Goal: Information Seeking & Learning: Learn about a topic

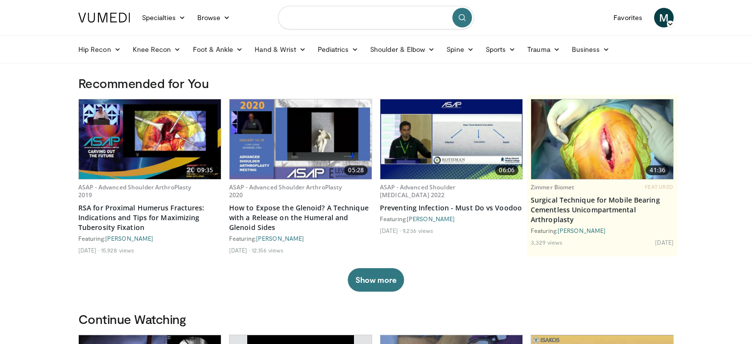
click at [370, 17] on input "Search topics, interventions" at bounding box center [376, 18] width 196 height 24
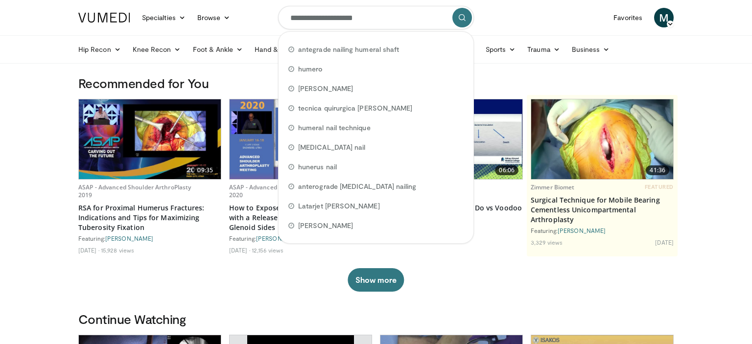
type input "**********"
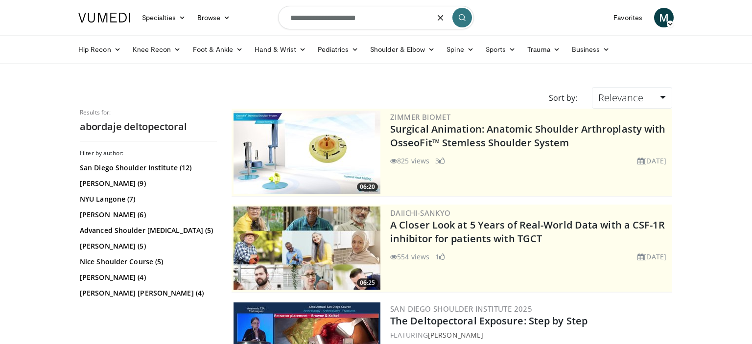
click at [386, 17] on input "**********" at bounding box center [376, 18] width 196 height 24
type input "**********"
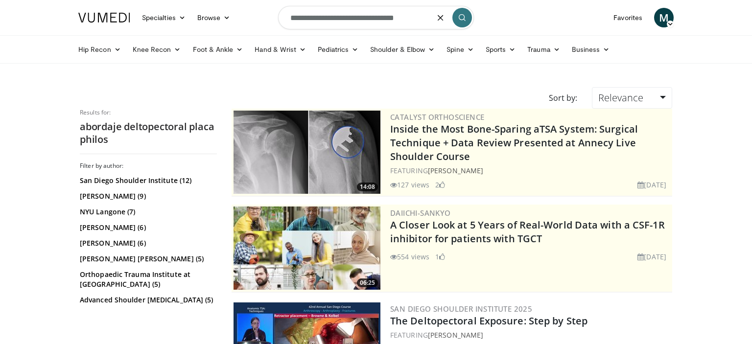
click at [415, 22] on input "**********" at bounding box center [376, 18] width 196 height 24
type input "**********"
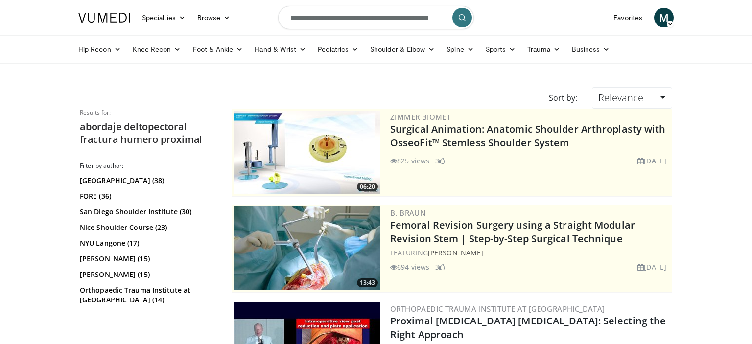
click at [434, 19] on input "**********" at bounding box center [376, 18] width 196 height 24
type input "**********"
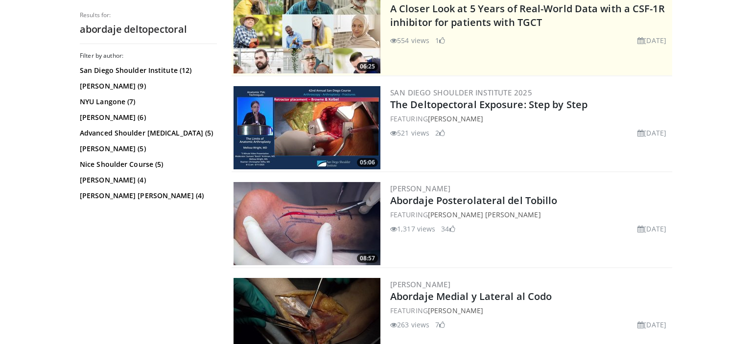
scroll to position [216, 0]
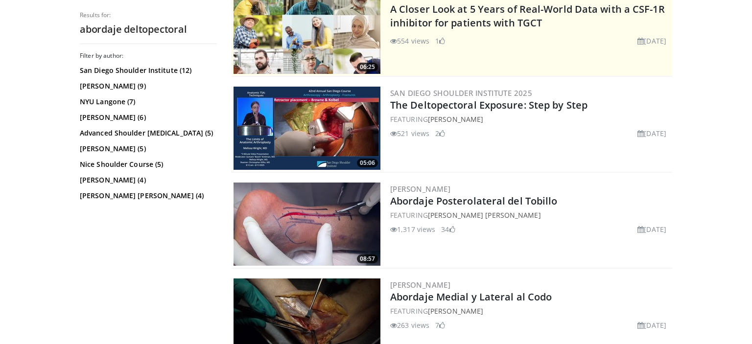
click at [281, 129] on img at bounding box center [307, 128] width 147 height 83
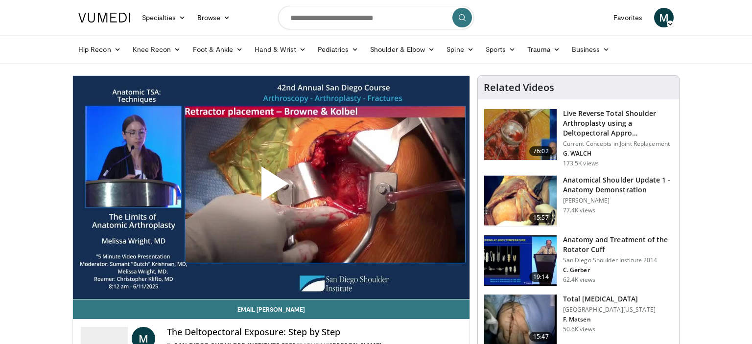
click at [271, 188] on span "Video Player" at bounding box center [271, 188] width 0 height 0
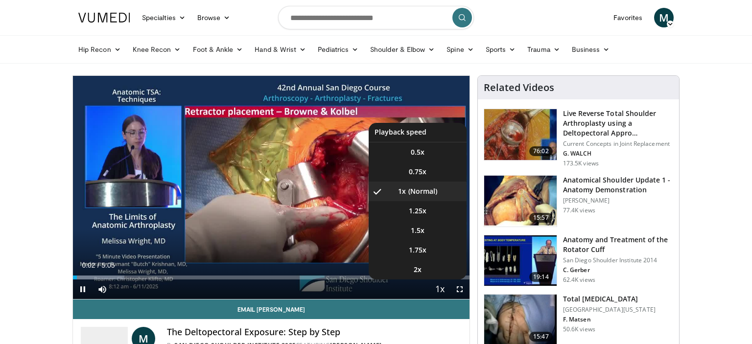
click at [438, 285] on span "Video Player" at bounding box center [440, 290] width 14 height 20
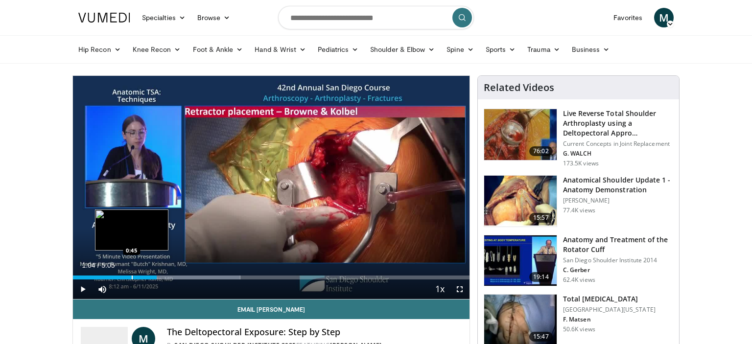
click at [132, 278] on div "Progress Bar" at bounding box center [132, 278] width 1 height 4
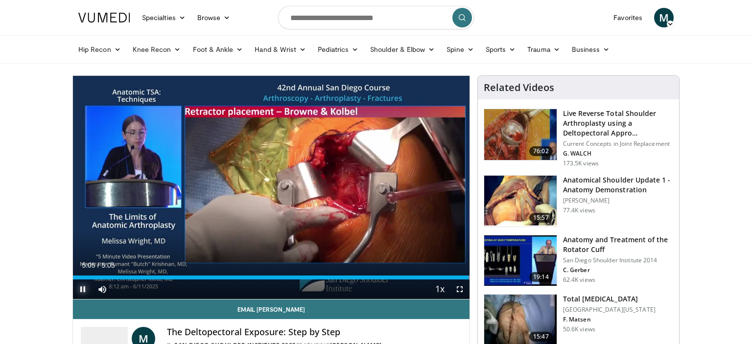
click at [80, 289] on span "Video Player" at bounding box center [83, 290] width 20 height 20
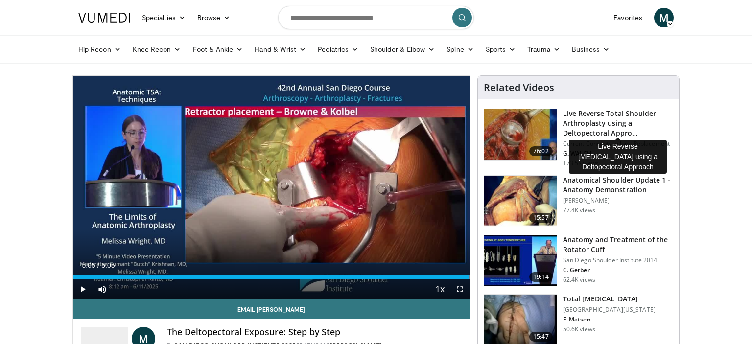
click at [592, 119] on h3 "Live Reverse Total Shoulder Arthroplasty using a Deltopectoral Appro…" at bounding box center [618, 123] width 110 height 29
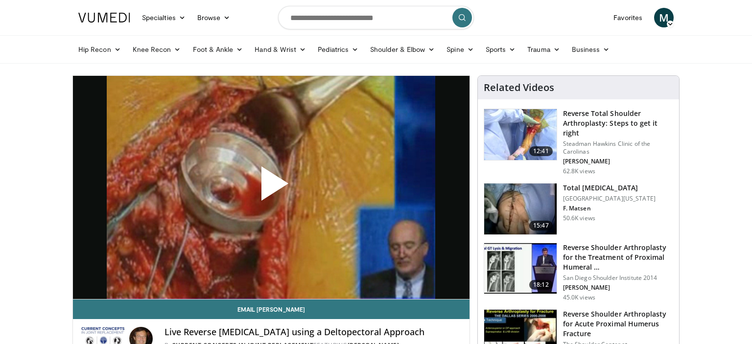
click at [271, 188] on span "Video Player" at bounding box center [271, 188] width 0 height 0
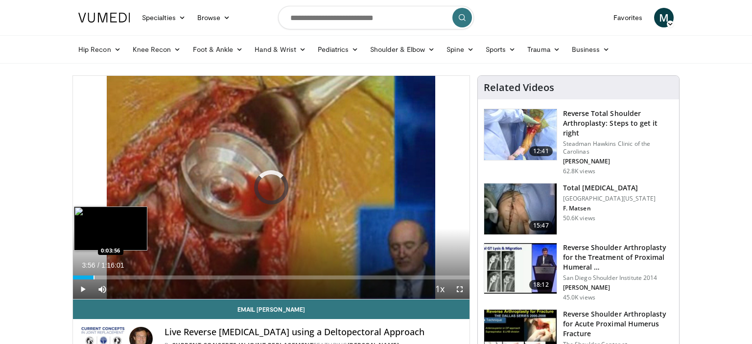
click at [94, 276] on div "Progress Bar" at bounding box center [94, 278] width 1 height 4
click at [85, 275] on div "Loaded : 6.14% 0:04:02 0:02:20" at bounding box center [271, 274] width 397 height 9
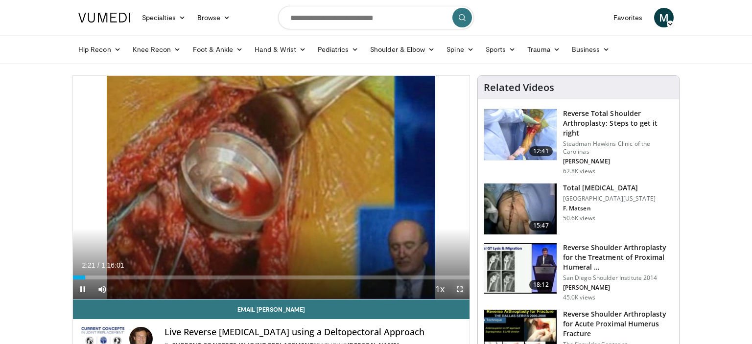
click at [461, 291] on span "Video Player" at bounding box center [460, 290] width 20 height 20
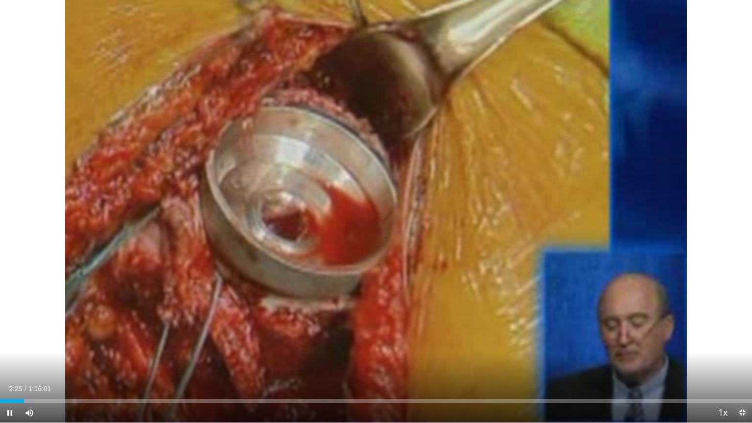
click at [739, 344] on span "Video Player" at bounding box center [743, 413] width 20 height 20
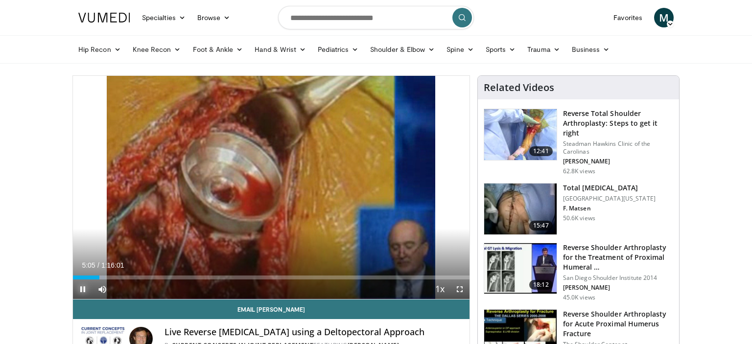
click at [83, 287] on span "Video Player" at bounding box center [83, 290] width 20 height 20
click at [83, 288] on span "Video Player" at bounding box center [83, 290] width 20 height 20
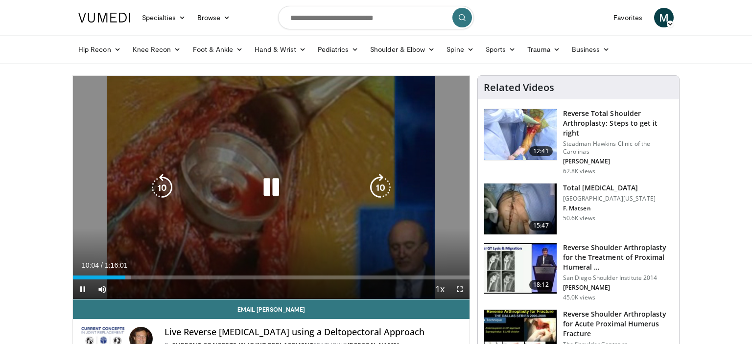
click at [271, 189] on icon "Video Player" at bounding box center [271, 187] width 27 height 27
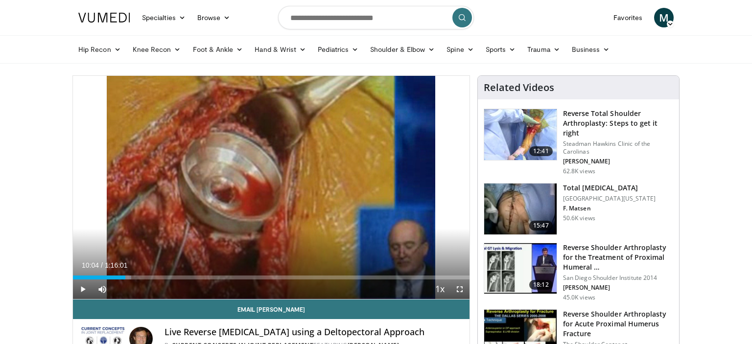
click at [508, 141] on img at bounding box center [520, 134] width 72 height 51
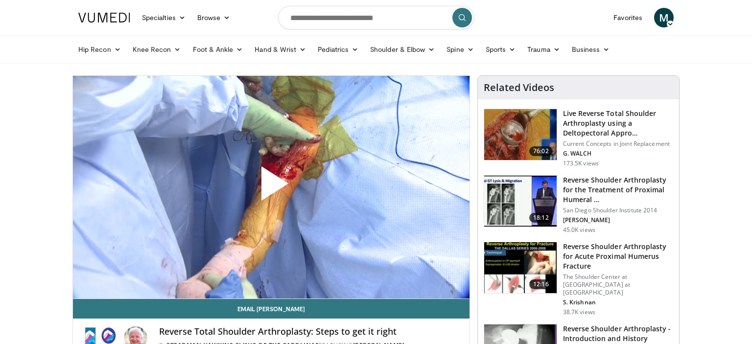
click at [271, 188] on span "Video Player" at bounding box center [271, 188] width 0 height 0
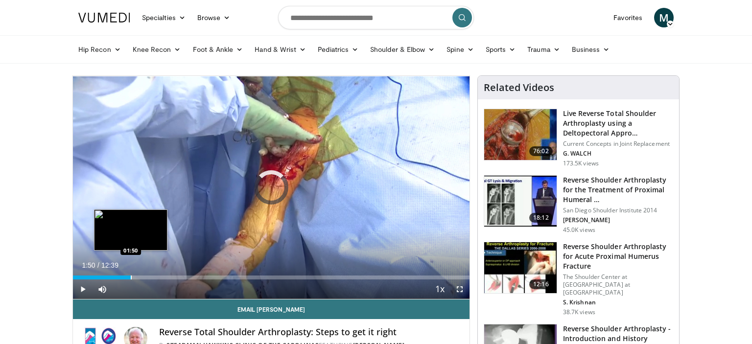
click at [130, 275] on div "Loaded : 5.25% 00:02 01:50" at bounding box center [271, 274] width 397 height 9
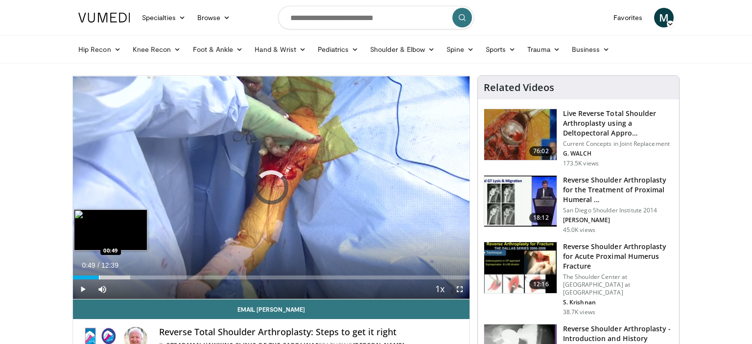
click at [99, 277] on div "01:53" at bounding box center [86, 278] width 26 height 4
click at [109, 276] on div "Loaded : 15.76% 01:08 01:08" at bounding box center [271, 278] width 397 height 4
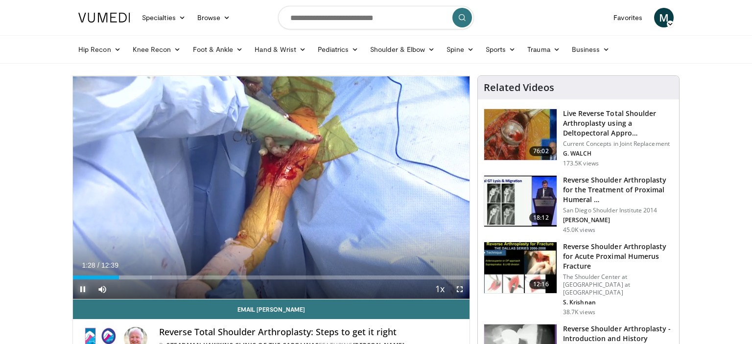
click at [82, 290] on span "Video Player" at bounding box center [83, 290] width 20 height 20
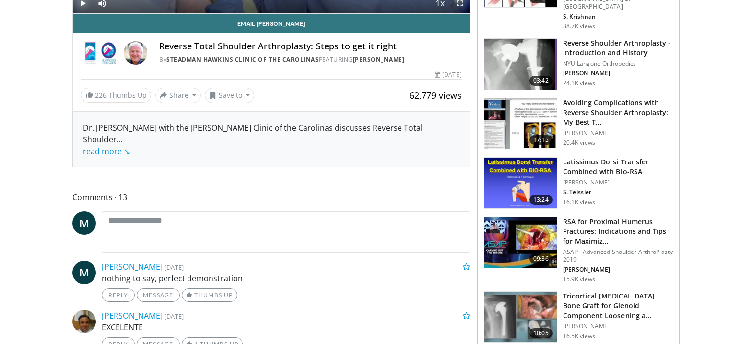
scroll to position [286, 0]
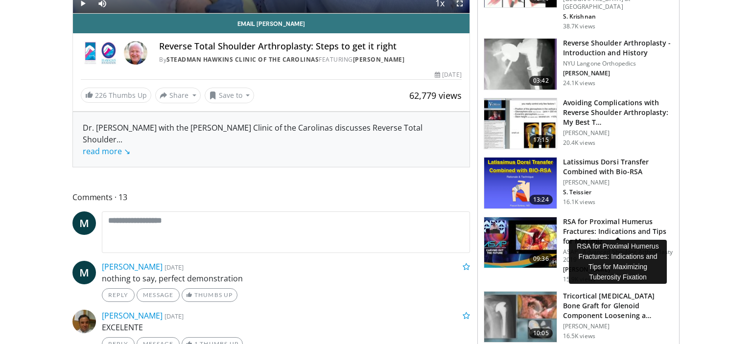
click at [575, 234] on h3 "RSA for Proximal Humerus Fractures: Indications and Tips for Maximiz…" at bounding box center [618, 231] width 110 height 29
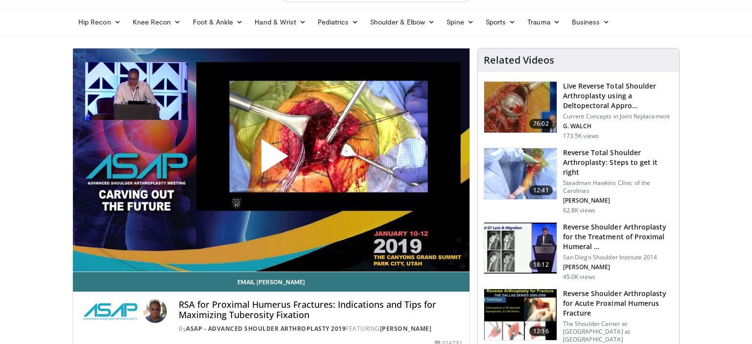
scroll to position [27, 0]
click at [271, 160] on span "Video Player" at bounding box center [271, 160] width 0 height 0
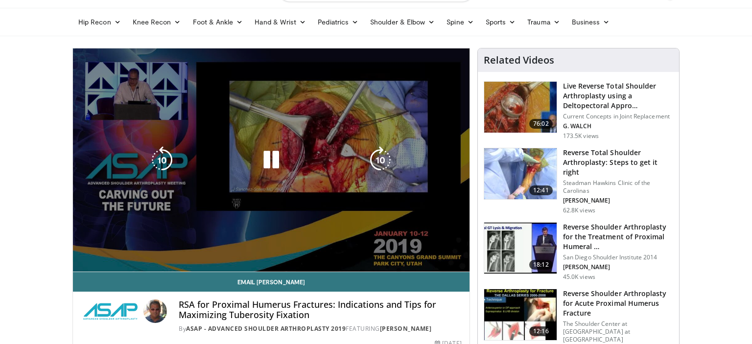
scroll to position [0, 0]
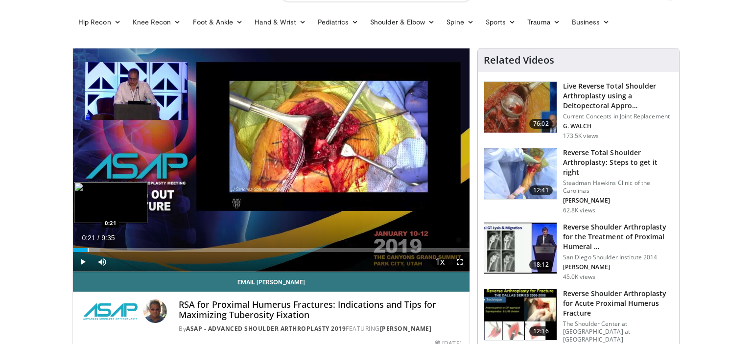
click at [88, 250] on div "Progress Bar" at bounding box center [88, 250] width 1 height 4
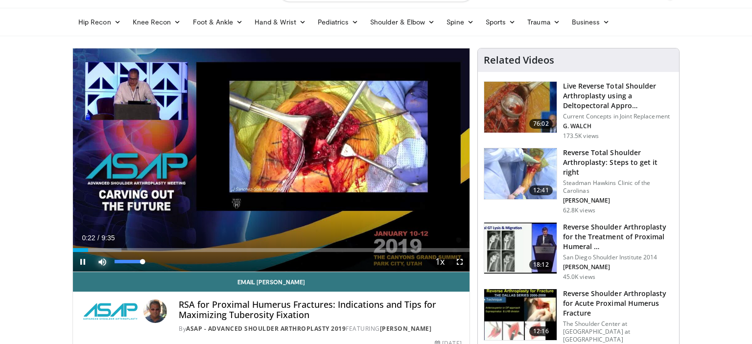
click at [100, 252] on span "Video Player" at bounding box center [103, 262] width 20 height 20
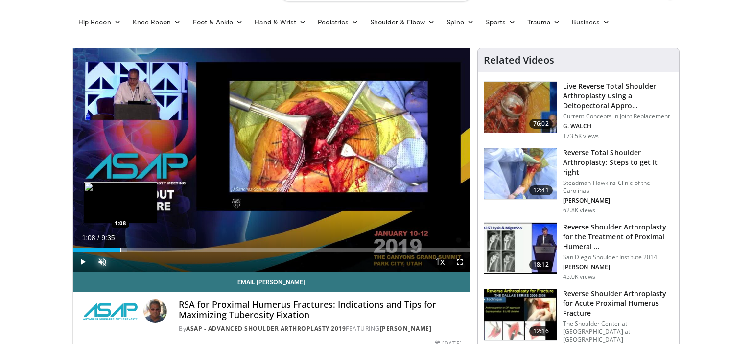
click at [120, 249] on div "Loaded : 13.77% 1:08 1:08" at bounding box center [271, 250] width 397 height 4
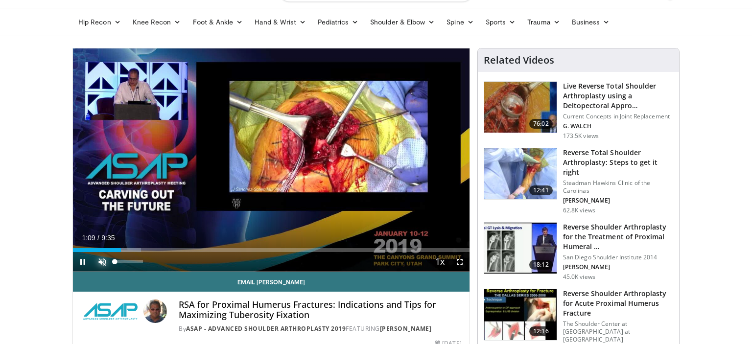
click at [103, 262] on span "Video Player" at bounding box center [103, 262] width 20 height 20
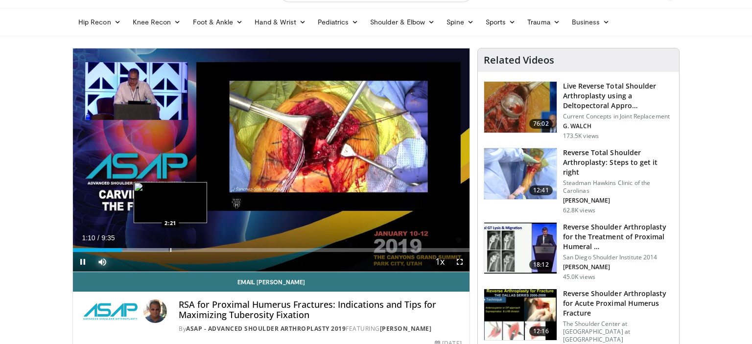
click at [171, 248] on div "Progress Bar" at bounding box center [170, 250] width 1 height 4
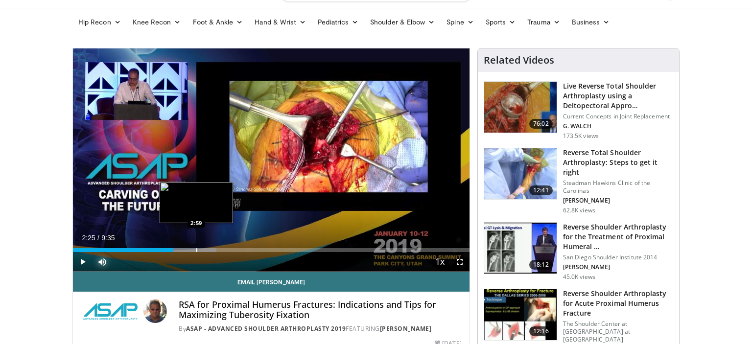
click at [196, 249] on div "Progress Bar" at bounding box center [196, 250] width 1 height 4
click at [216, 247] on div "Loaded : 39.98% 3:00 3:28" at bounding box center [271, 247] width 397 height 9
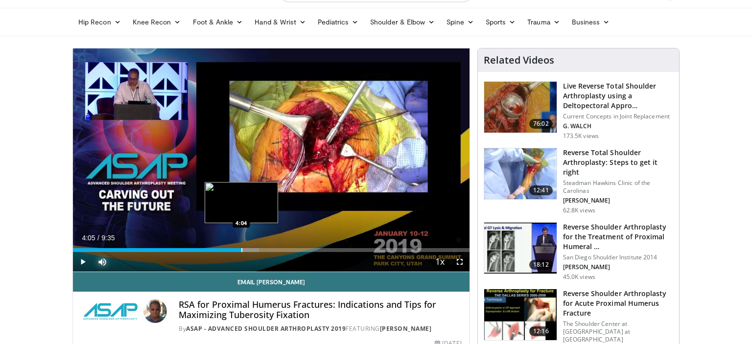
click at [242, 249] on div "Progress Bar" at bounding box center [241, 250] width 1 height 4
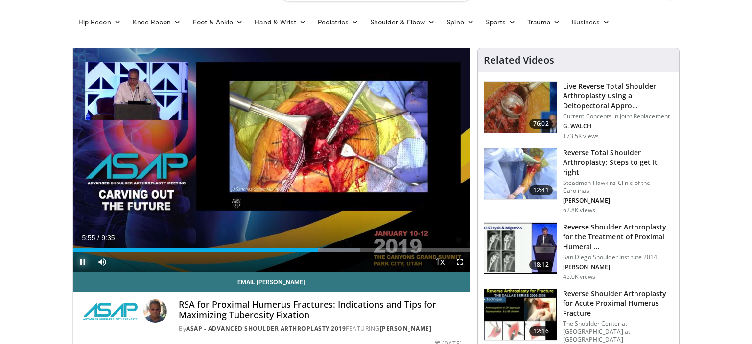
click at [82, 263] on span "Video Player" at bounding box center [83, 262] width 20 height 20
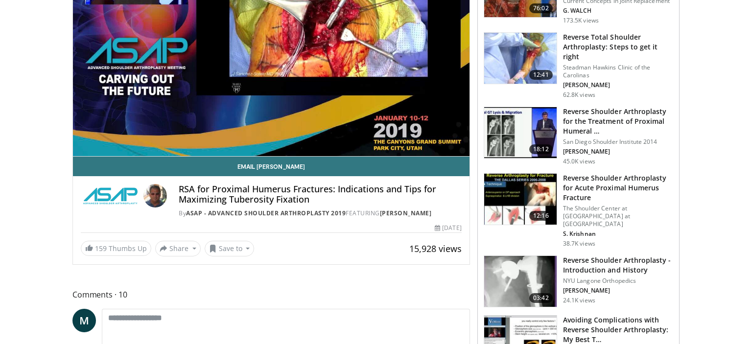
scroll to position [143, 0]
click at [240, 257] on button "Save to" at bounding box center [230, 249] width 50 height 16
click at [239, 275] on span "Add to Favorites" at bounding box center [247, 269] width 60 height 11
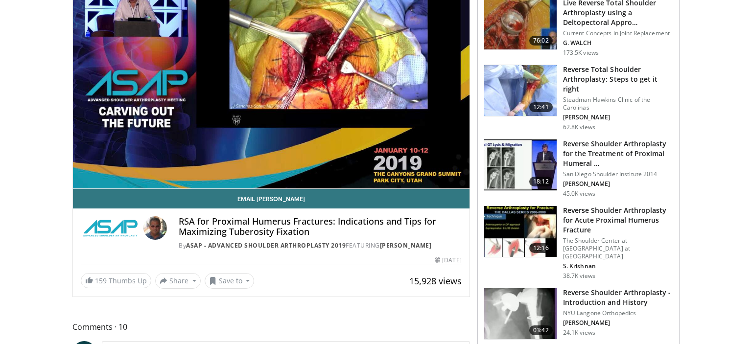
scroll to position [175, 0]
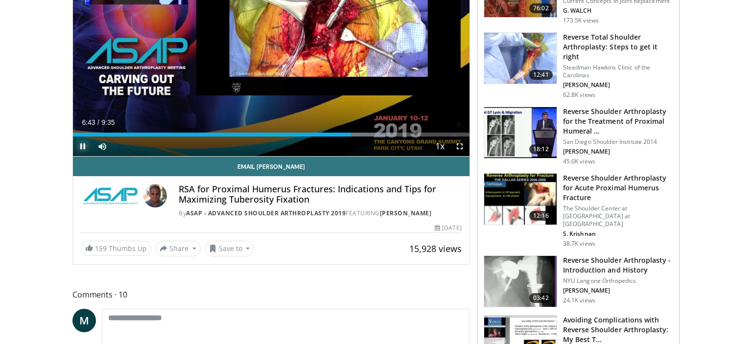
click at [86, 145] on span "Video Player" at bounding box center [83, 147] width 20 height 20
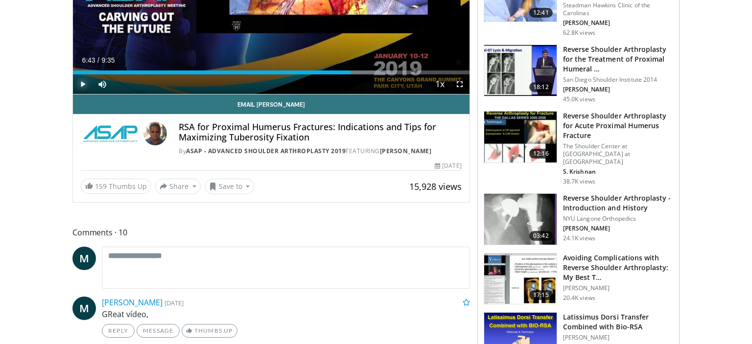
scroll to position [0, 0]
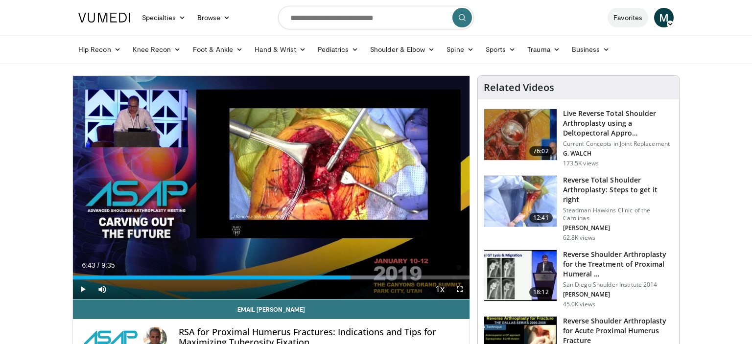
click at [633, 21] on link "Favorites" at bounding box center [628, 18] width 41 height 20
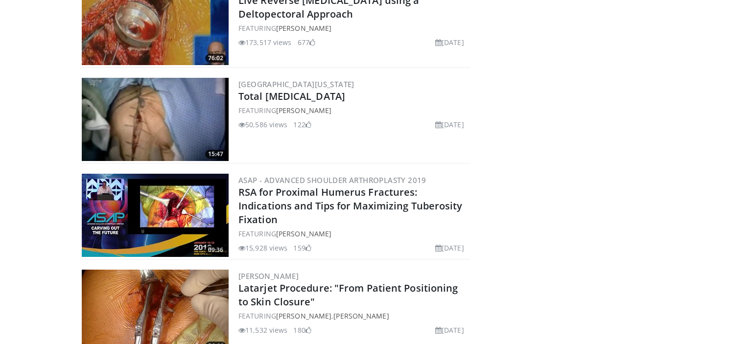
scroll to position [246, 0]
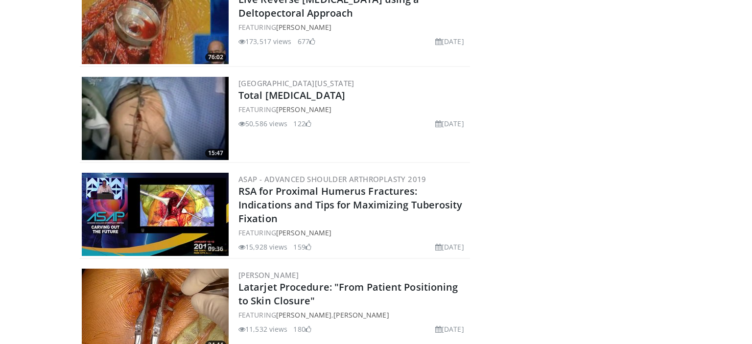
click at [166, 111] on img at bounding box center [155, 118] width 147 height 83
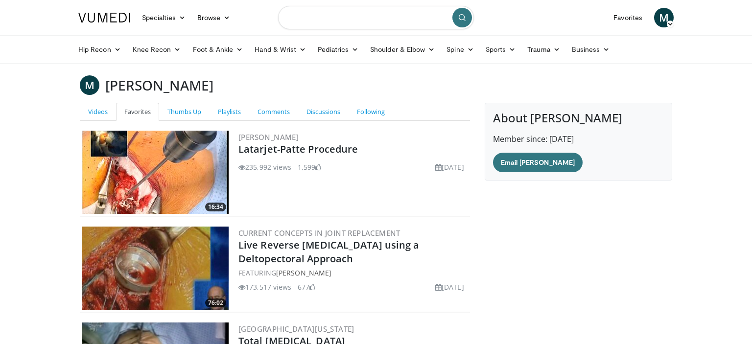
click at [340, 28] on input "Search topics, interventions" at bounding box center [376, 18] width 196 height 24
type input "**********"
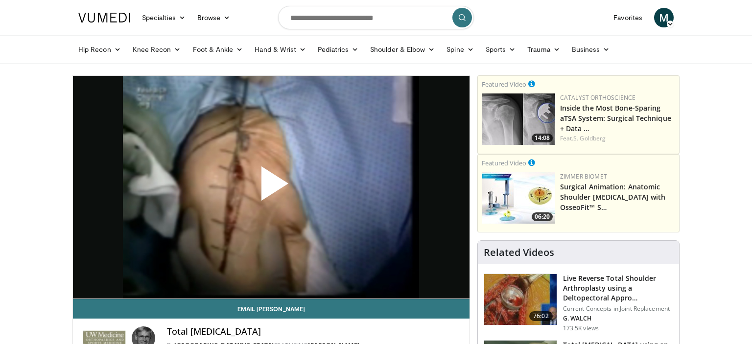
click at [271, 188] on span "Video Player" at bounding box center [271, 188] width 0 height 0
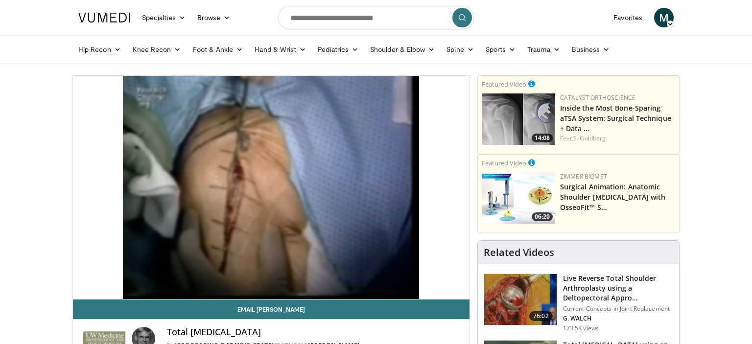
scroll to position [27, 0]
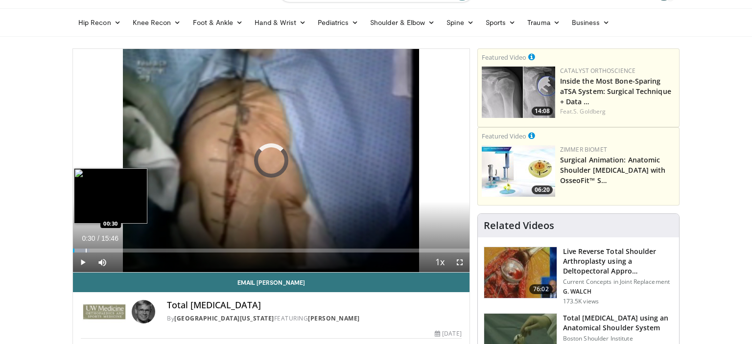
click at [85, 250] on div "Progress Bar" at bounding box center [81, 251] width 17 height 4
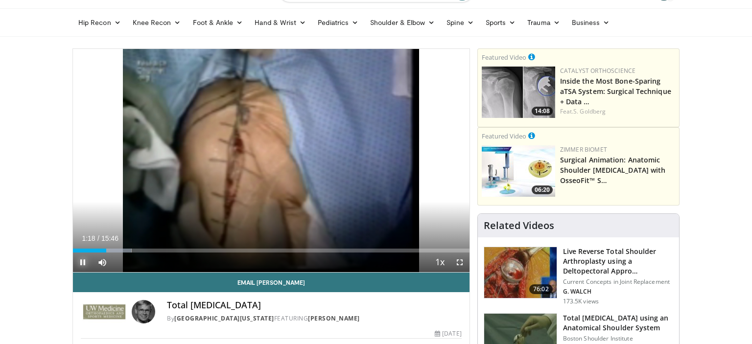
click at [85, 261] on span "Video Player" at bounding box center [83, 263] width 20 height 20
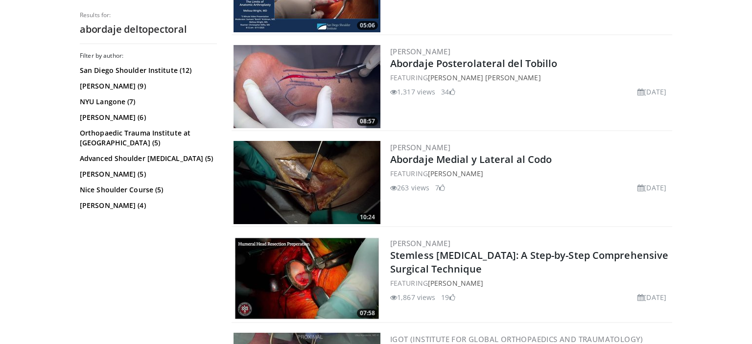
scroll to position [246, 0]
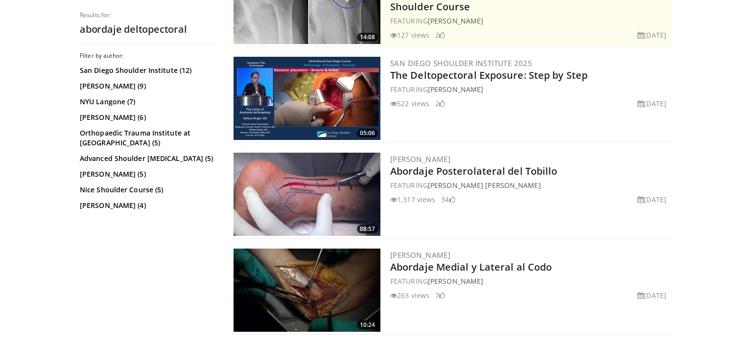
click at [282, 104] on img at bounding box center [307, 98] width 147 height 83
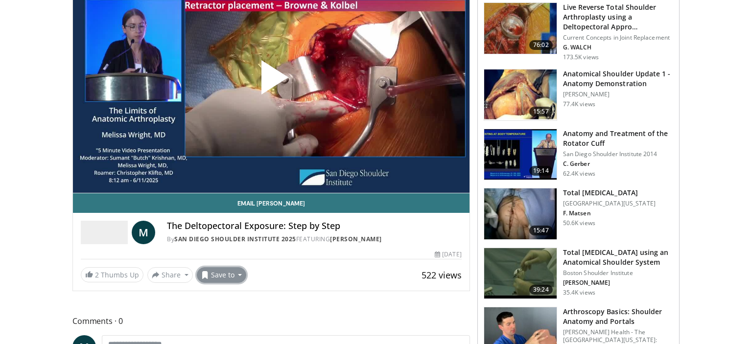
click at [218, 275] on button "Save to" at bounding box center [222, 275] width 50 height 16
click at [221, 294] on span "Add to Favorites" at bounding box center [239, 295] width 60 height 11
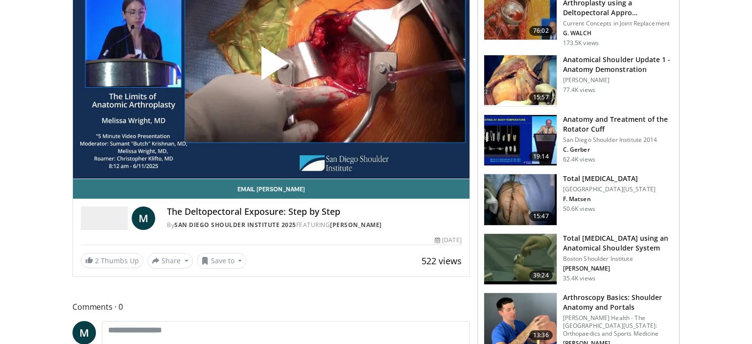
scroll to position [100, 0]
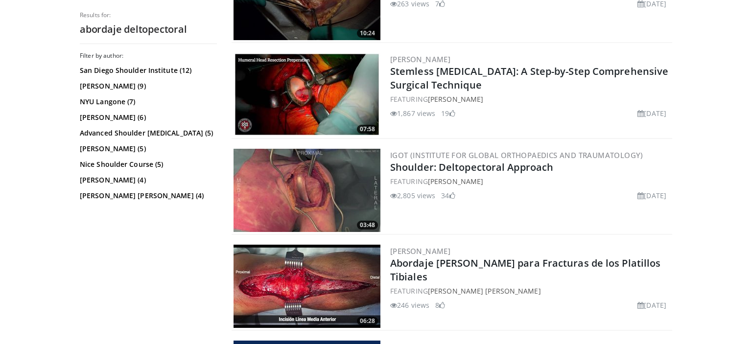
scroll to position [538, 0]
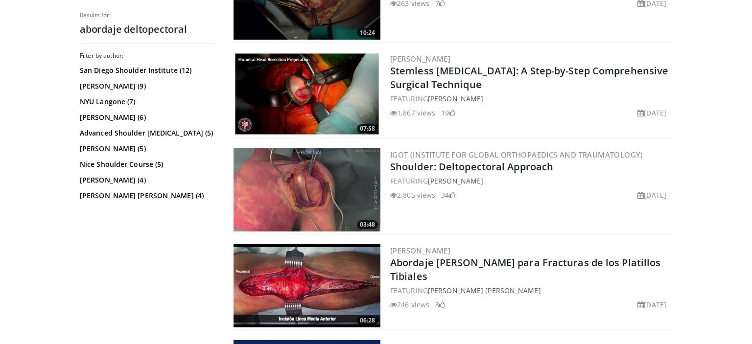
click at [295, 180] on img at bounding box center [307, 189] width 147 height 83
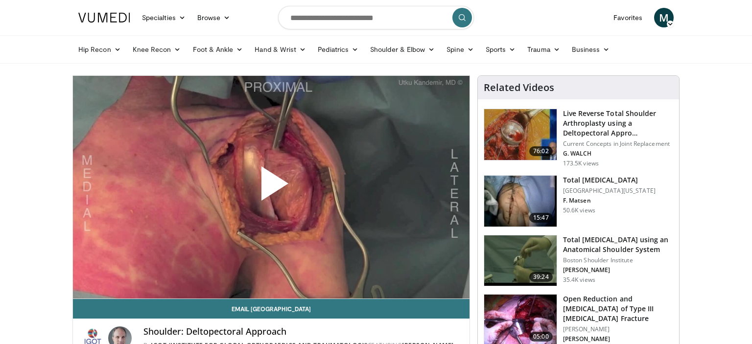
click at [271, 188] on span "Video Player" at bounding box center [271, 188] width 0 height 0
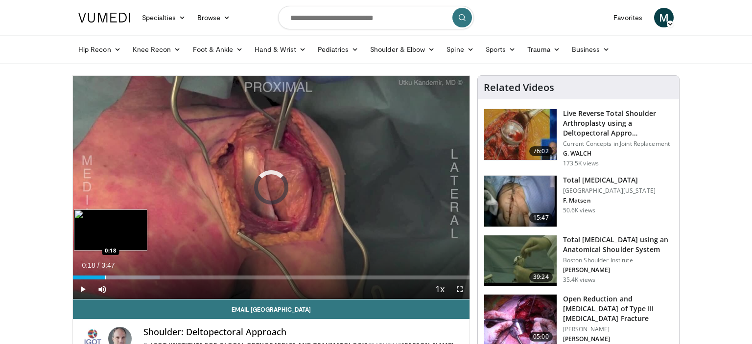
click at [106, 277] on div "Progress Bar" at bounding box center [105, 278] width 1 height 4
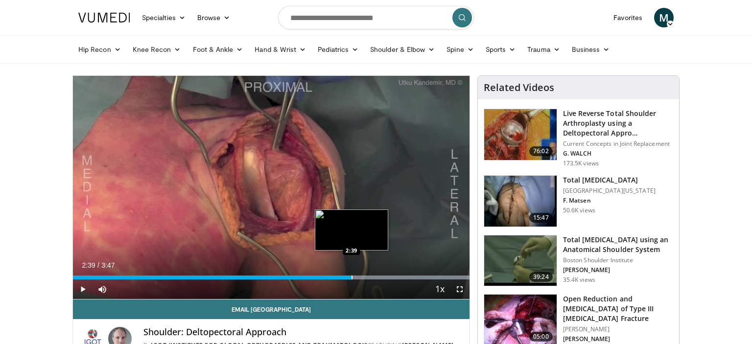
click at [351, 278] on div "2:49" at bounding box center [212, 278] width 278 height 4
click at [336, 277] on div "2:30" at bounding box center [204, 278] width 263 height 4
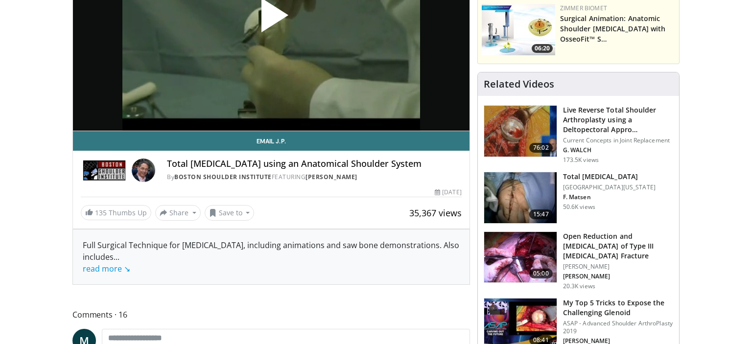
scroll to position [170, 0]
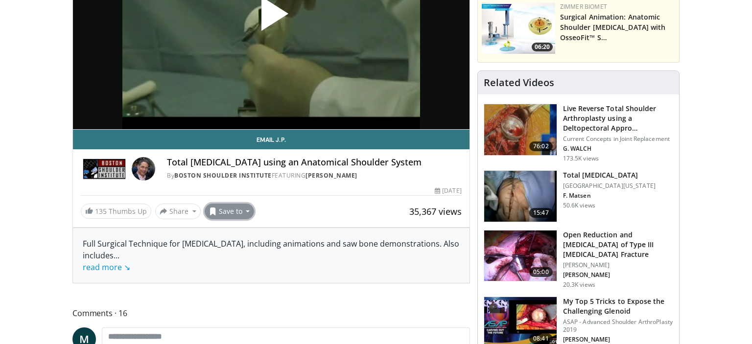
click at [228, 213] on button "Save to" at bounding box center [230, 212] width 50 height 16
click at [232, 235] on span "Add to Favorites" at bounding box center [247, 232] width 60 height 11
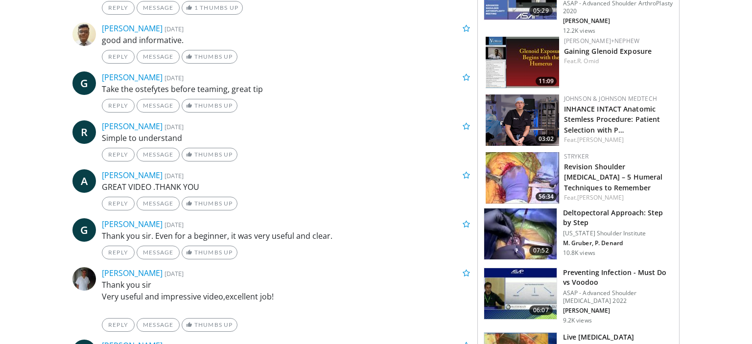
scroll to position [624, 0]
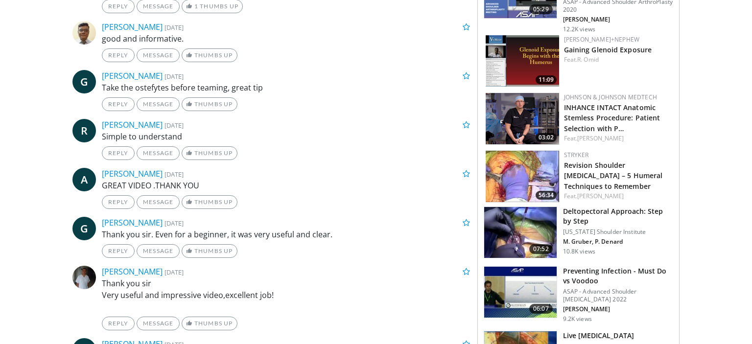
click at [523, 234] on img at bounding box center [520, 232] width 72 height 51
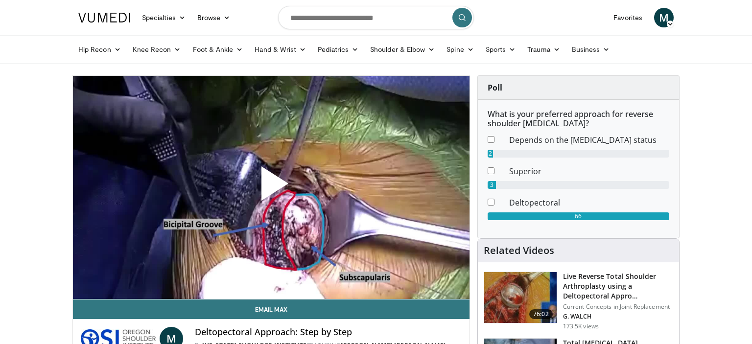
click at [271, 188] on span "Video Player" at bounding box center [271, 188] width 0 height 0
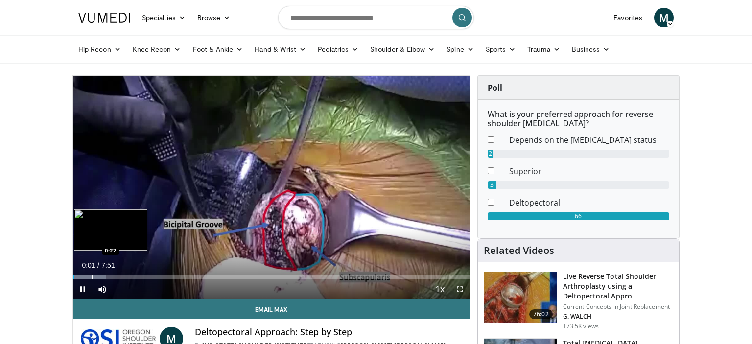
click at [92, 278] on div "Progress Bar" at bounding box center [92, 278] width 1 height 4
click at [122, 276] on div "Loaded : 12.74% 0:59 0:59" at bounding box center [271, 278] width 397 height 4
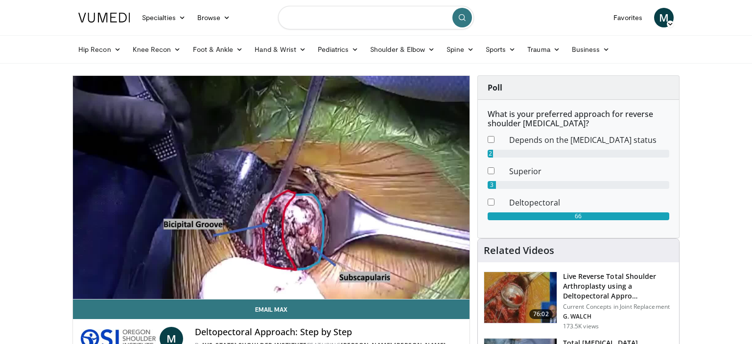
click at [345, 18] on input "Search topics, interventions" at bounding box center [376, 18] width 196 height 24
type input "**********"
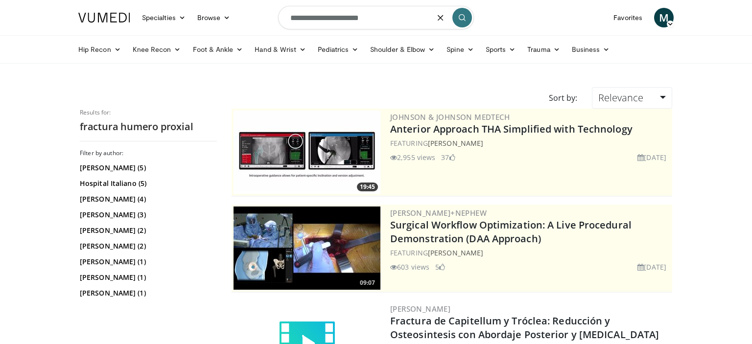
click at [368, 17] on input "**********" at bounding box center [376, 18] width 196 height 24
type input "**********"
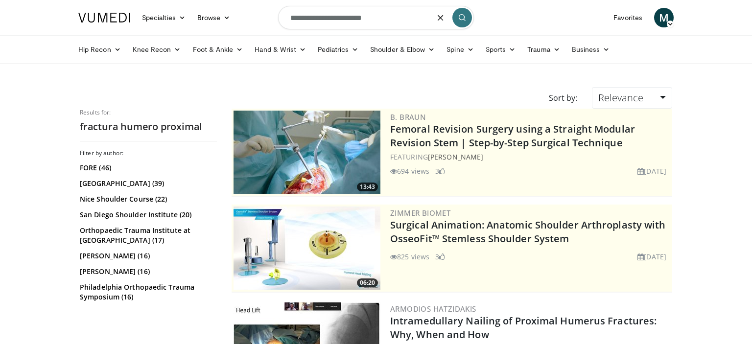
drag, startPoint x: 382, startPoint y: 17, endPoint x: 230, endPoint y: 0, distance: 152.8
click at [278, 6] on input "**********" at bounding box center [376, 18] width 196 height 24
type input "**********"
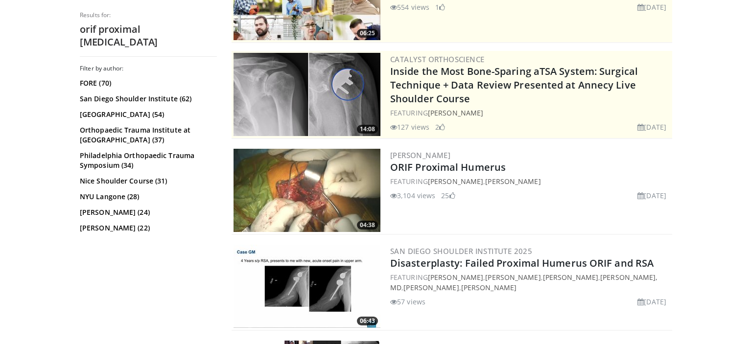
scroll to position [155, 0]
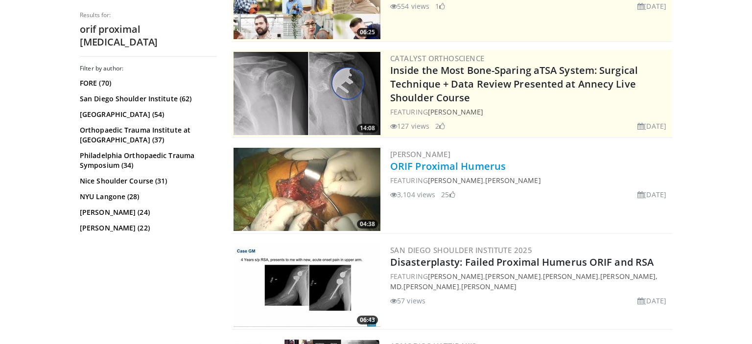
click at [452, 168] on link "ORIF Proximal Humerus" at bounding box center [448, 166] width 116 height 13
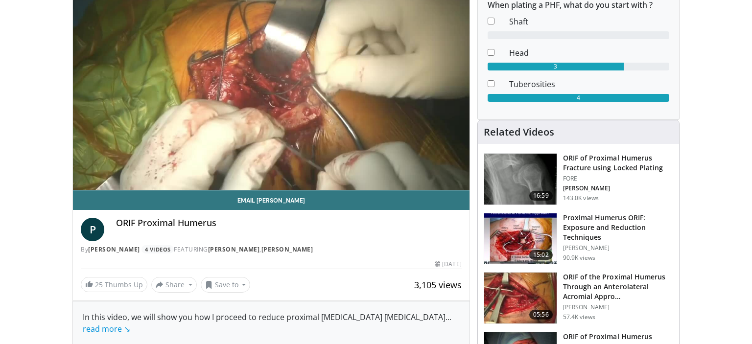
scroll to position [109, 0]
click at [590, 231] on h3 "Proximal Humerus ORIF: Exposure and Reduction Techniques" at bounding box center [618, 228] width 110 height 29
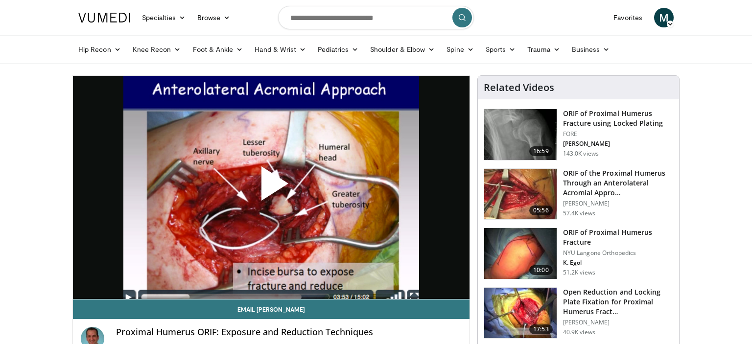
click at [271, 188] on span "Video Player" at bounding box center [271, 188] width 0 height 0
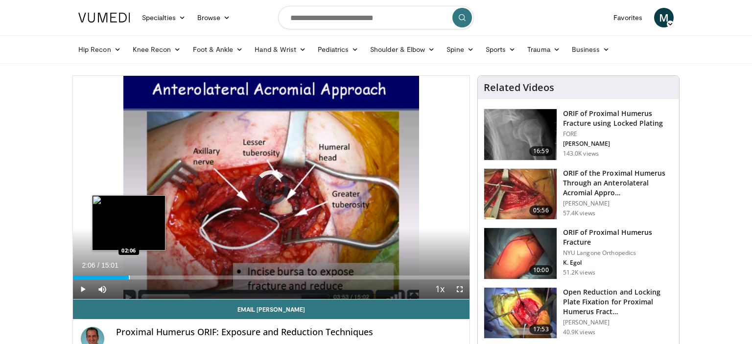
click at [128, 278] on div "Loaded : 4.42% 02:06 02:06" at bounding box center [271, 278] width 397 height 4
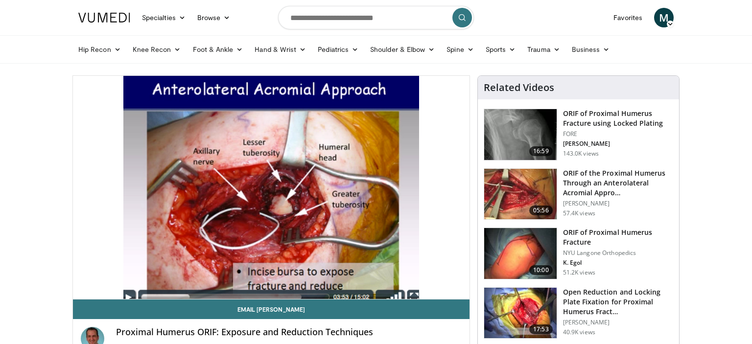
click at [507, 120] on img at bounding box center [520, 134] width 72 height 51
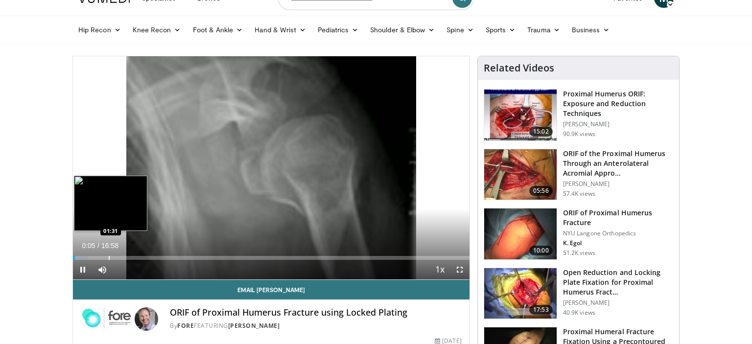
click at [109, 257] on div "Loaded : 3.89% 00:05 01:31" at bounding box center [271, 258] width 397 height 4
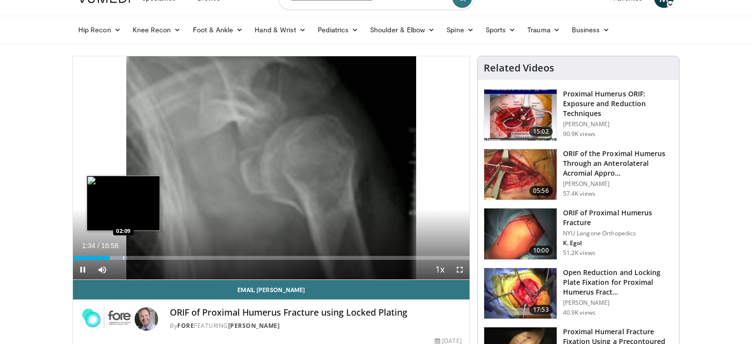
click at [123, 257] on div "Progress Bar" at bounding box center [123, 258] width 1 height 4
click at [115, 256] on div "Loaded : 21.42% 02:37 01:45" at bounding box center [271, 255] width 397 height 9
click at [108, 257] on div "Progress Bar" at bounding box center [108, 258] width 1 height 4
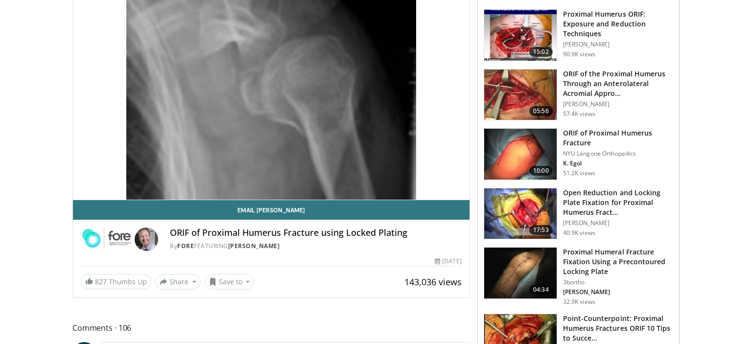
scroll to position [99, 0]
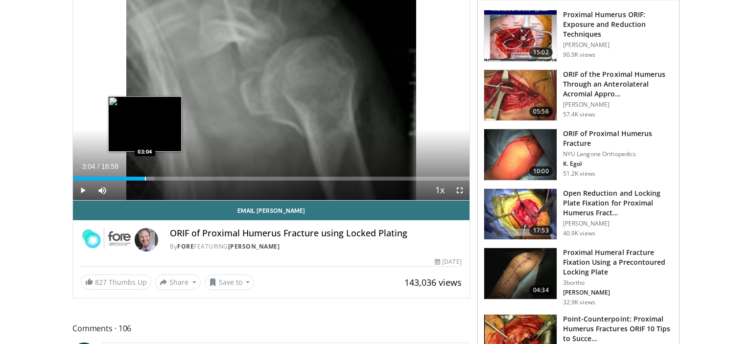
click at [145, 179] on div "Progress Bar" at bounding box center [145, 179] width 1 height 4
click at [153, 177] on div "Progress Bar" at bounding box center [153, 179] width 1 height 4
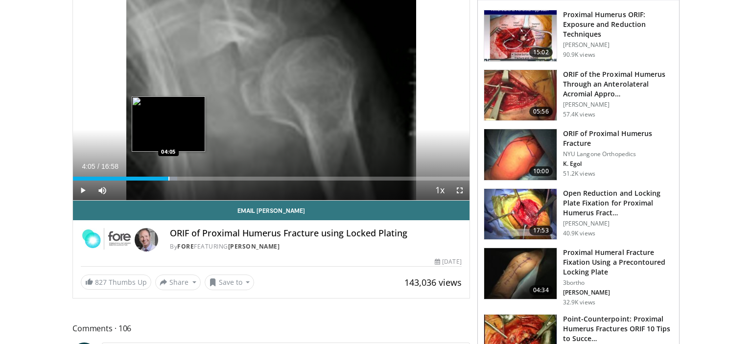
click at [168, 180] on div "Loaded : 26.28% 03:28 04:05" at bounding box center [271, 179] width 397 height 4
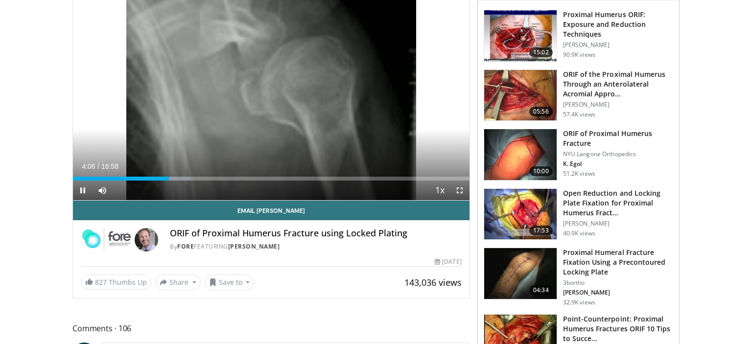
click at [180, 182] on div "Current Time 4:06 / Duration 16:58 Pause Skip Backward Skip Forward Mute 0% Loa…" at bounding box center [271, 191] width 397 height 20
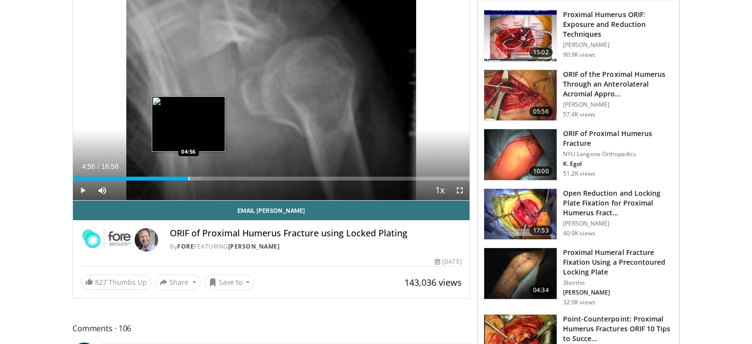
click at [188, 177] on div "Loaded : 32.42% 04:30 04:56" at bounding box center [271, 179] width 397 height 4
click at [179, 178] on div "04:34" at bounding box center [126, 179] width 107 height 4
click at [196, 177] on div "Progress Bar" at bounding box center [196, 179] width 1 height 4
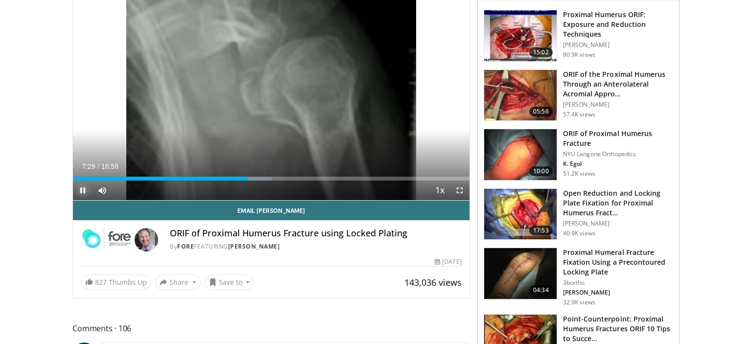
click at [84, 189] on span "Video Player" at bounding box center [83, 191] width 20 height 20
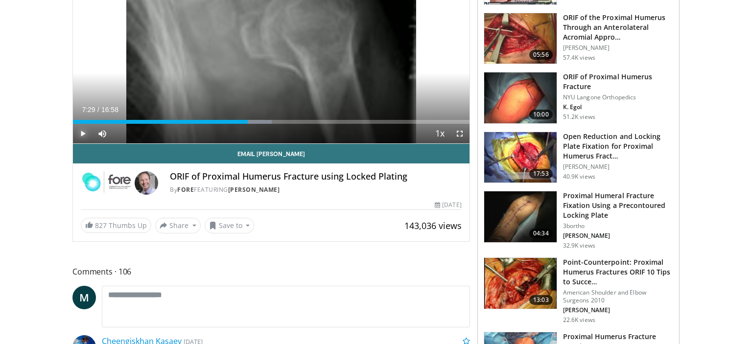
scroll to position [157, 0]
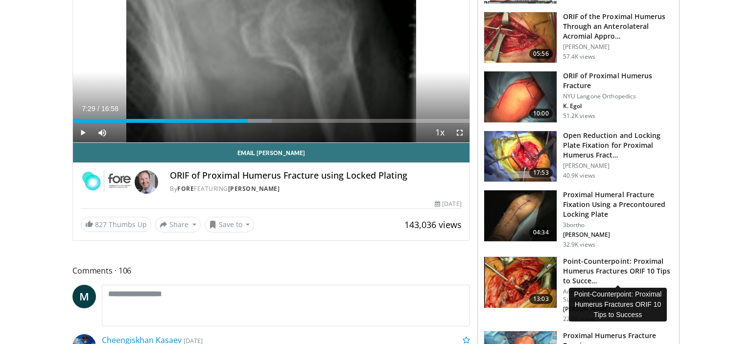
click at [596, 264] on h3 "Point-Counterpoint: Proximal Humerus Fractures ORIF 10 Tips to Succe…" at bounding box center [618, 271] width 110 height 29
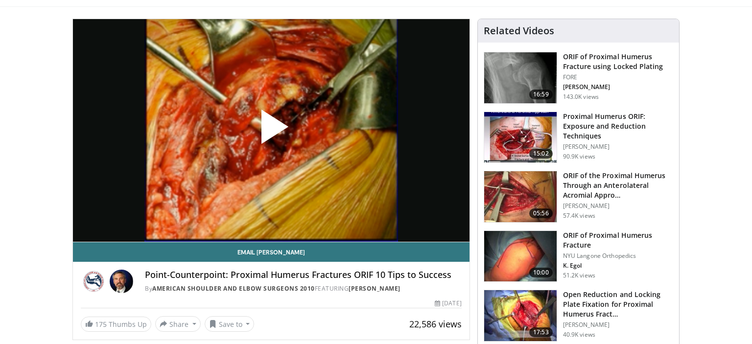
scroll to position [57, 0]
click at [271, 131] on span "Video Player" at bounding box center [271, 131] width 0 height 0
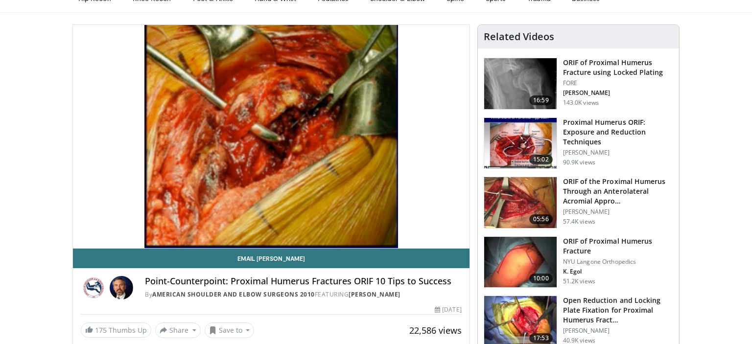
scroll to position [49, 0]
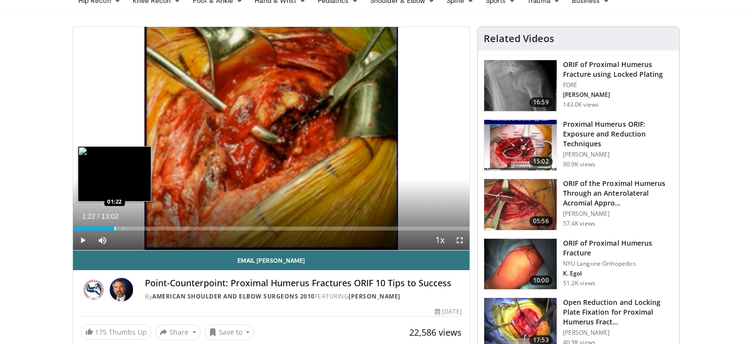
click at [115, 228] on div "Loaded : 12.66% 01:22 01:22" at bounding box center [271, 229] width 397 height 4
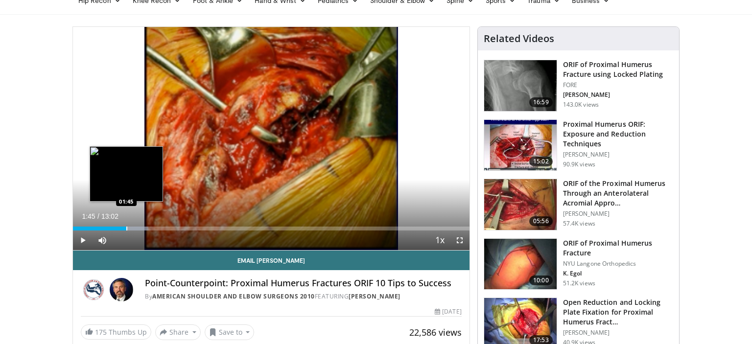
click at [126, 228] on div "Loaded : 19.00% 01:45 01:45" at bounding box center [271, 229] width 397 height 4
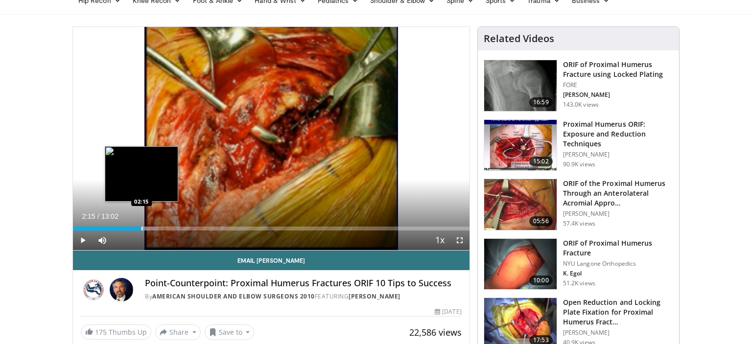
click at [142, 229] on div "Progress Bar" at bounding box center [142, 229] width 1 height 4
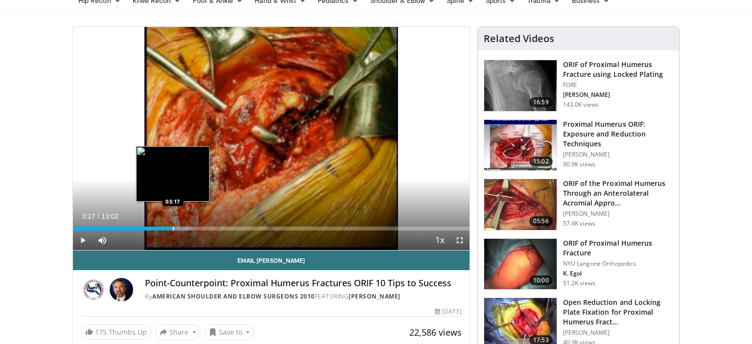
click at [173, 227] on div "Progress Bar" at bounding box center [173, 229] width 1 height 4
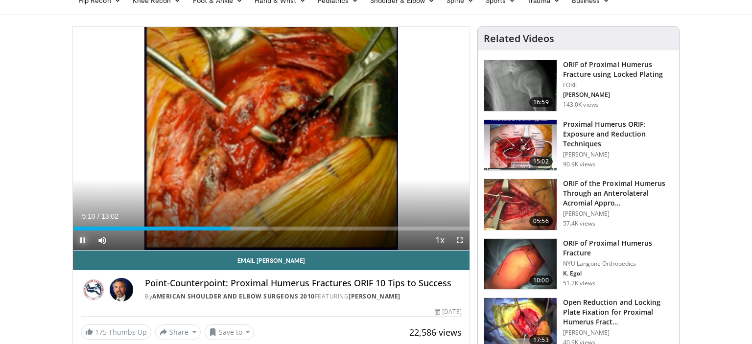
click at [82, 241] on span "Video Player" at bounding box center [83, 241] width 20 height 20
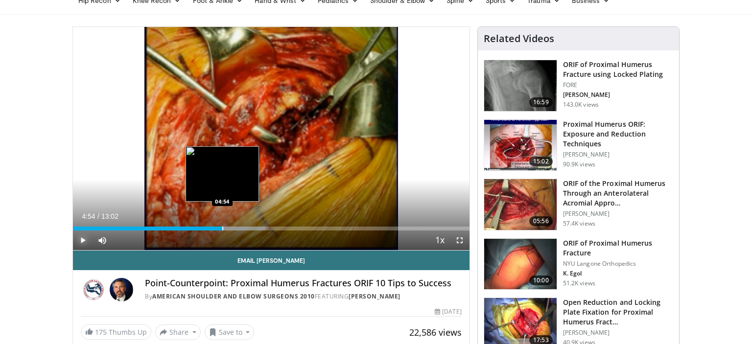
click at [222, 228] on div "04:54" at bounding box center [147, 229] width 149 height 4
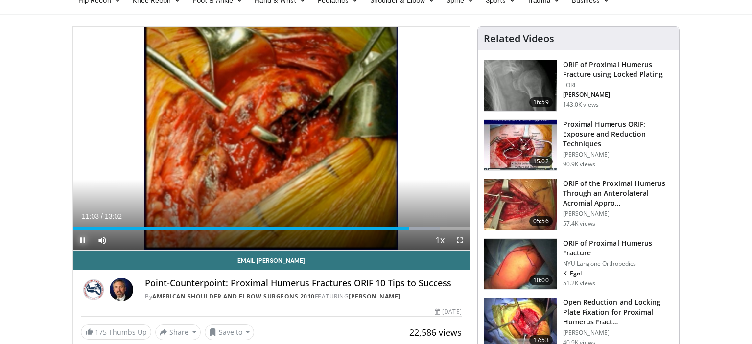
click at [81, 239] on span "Video Player" at bounding box center [83, 241] width 20 height 20
click at [83, 237] on span "Video Player" at bounding box center [83, 241] width 20 height 20
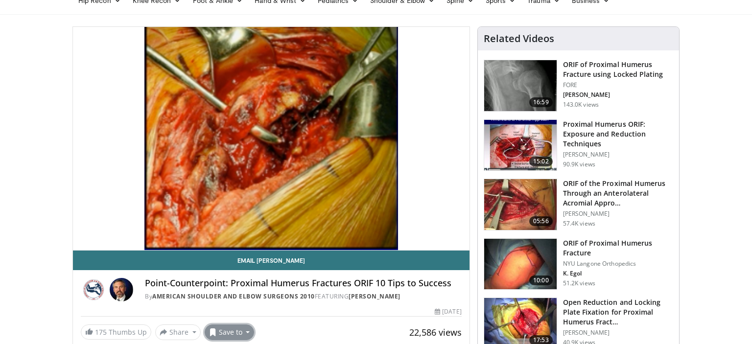
click at [234, 337] on button "Save to" at bounding box center [230, 333] width 50 height 16
click at [248, 288] on span "Add to Favorites" at bounding box center [247, 288] width 60 height 11
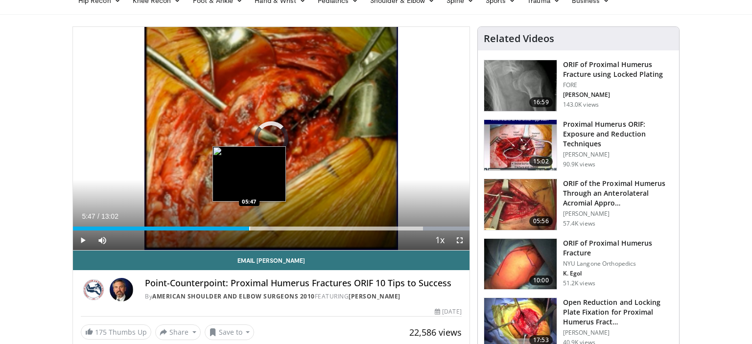
click at [249, 224] on div "Loaded : 100.00% 12:47 05:47" at bounding box center [271, 225] width 397 height 9
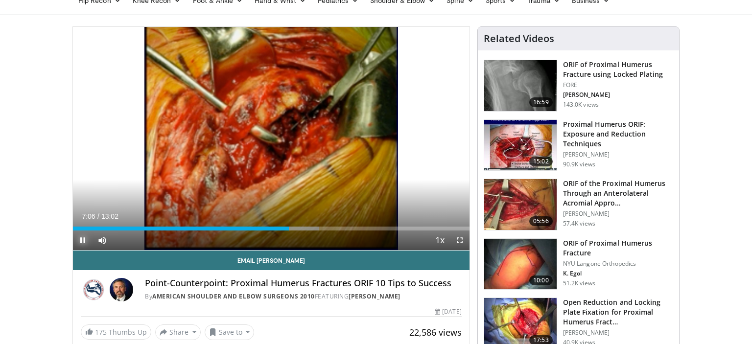
click at [82, 239] on span "Video Player" at bounding box center [83, 241] width 20 height 20
click at [83, 239] on span "Video Player" at bounding box center [83, 241] width 20 height 20
click at [85, 241] on span "Video Player" at bounding box center [83, 241] width 20 height 20
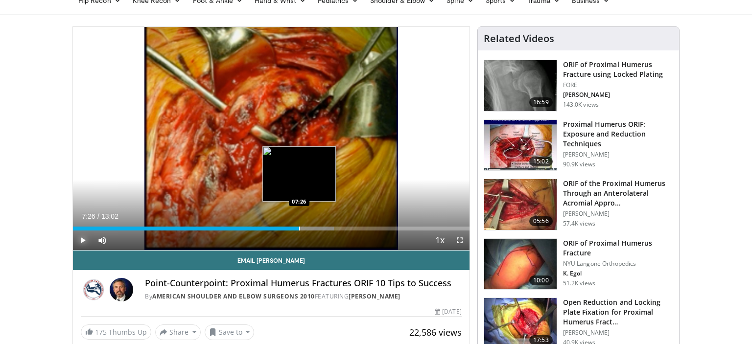
click at [299, 229] on div "07:26" at bounding box center [186, 229] width 226 height 4
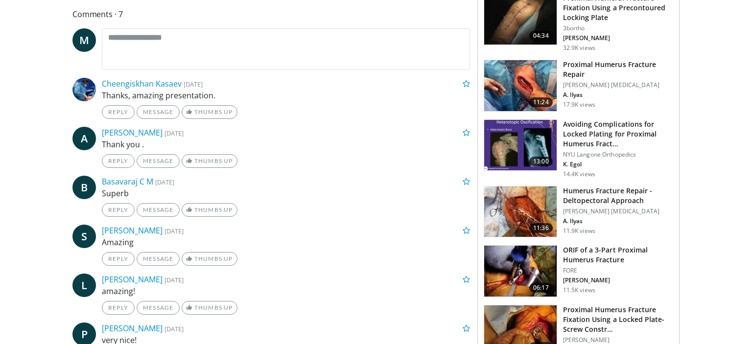
scroll to position [414, 0]
click at [577, 65] on h3 "Proximal Humerus Fracture Repair" at bounding box center [618, 69] width 110 height 20
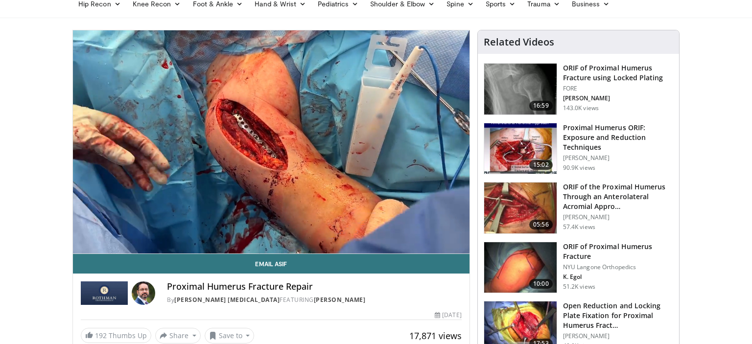
scroll to position [46, 0]
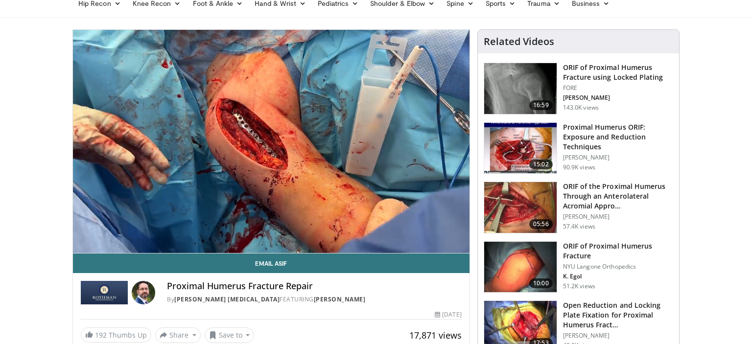
click at [100, 230] on video-js "**********" at bounding box center [271, 142] width 397 height 224
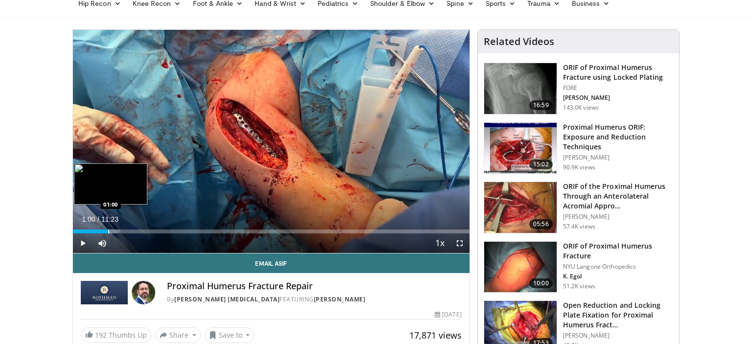
click at [108, 230] on div "Progress Bar" at bounding box center [108, 232] width 1 height 4
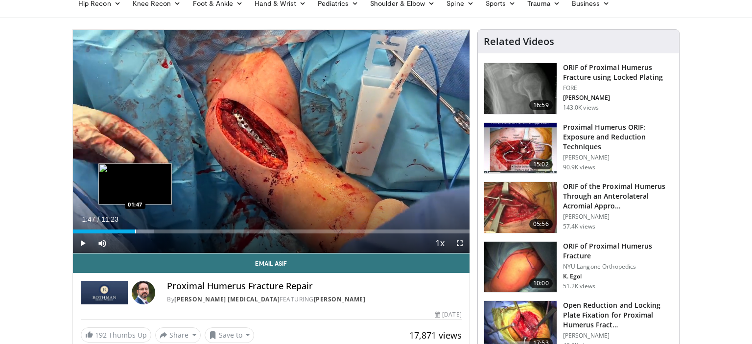
click at [135, 228] on div "Loaded : 20.45% 01:47 01:47" at bounding box center [271, 228] width 397 height 9
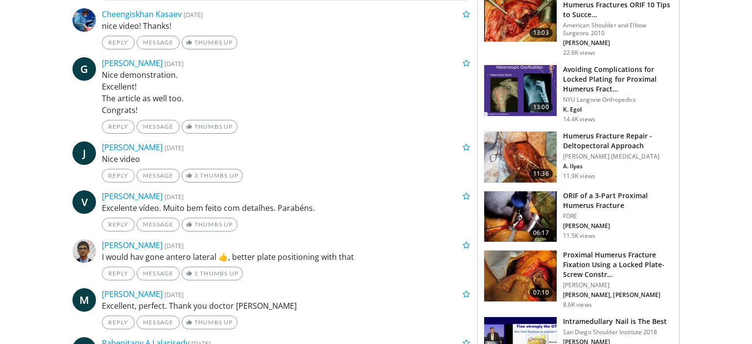
scroll to position [483, 0]
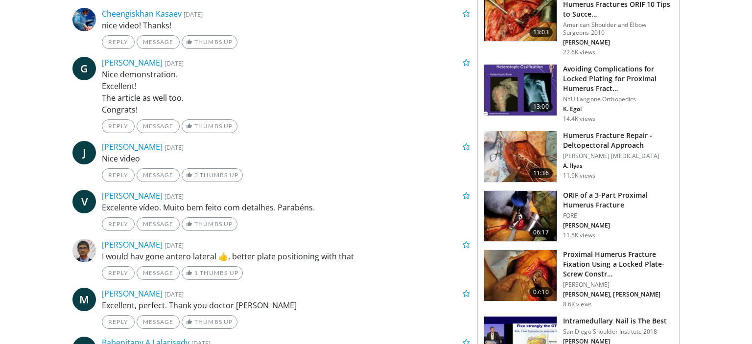
click at [610, 146] on h3 "Humerus Fracture Repair - Deltopectoral Approach" at bounding box center [618, 141] width 110 height 20
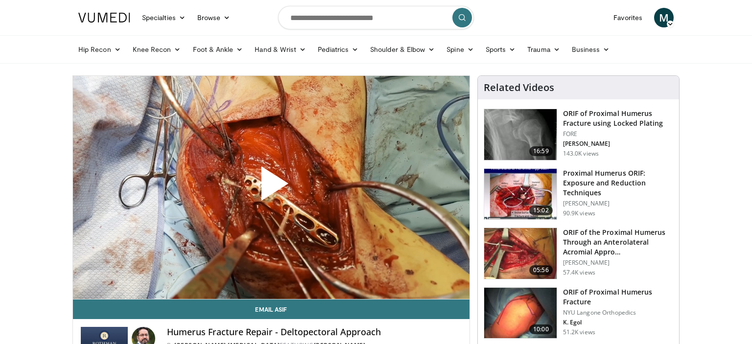
click at [271, 188] on span "Video Player" at bounding box center [271, 188] width 0 height 0
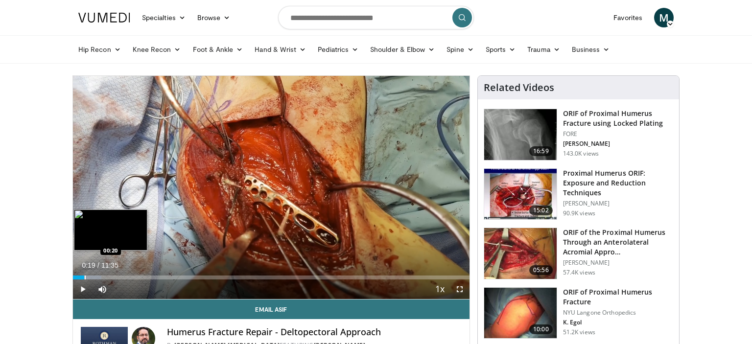
click at [84, 275] on div "Loaded : 7.16% 00:19 00:20" at bounding box center [271, 274] width 397 height 9
click at [104, 278] on div "Progress Bar" at bounding box center [104, 278] width 1 height 4
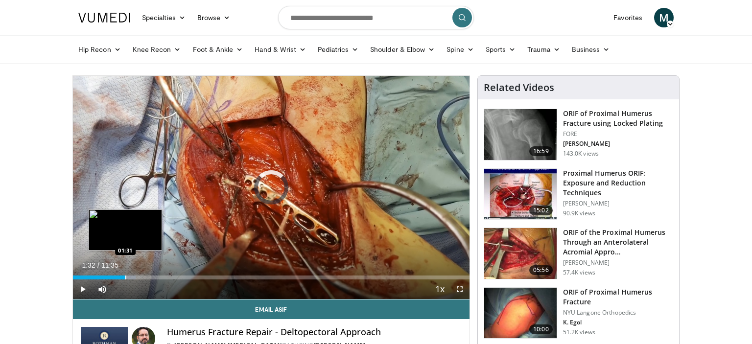
click at [126, 276] on div "Progress Bar" at bounding box center [125, 278] width 1 height 4
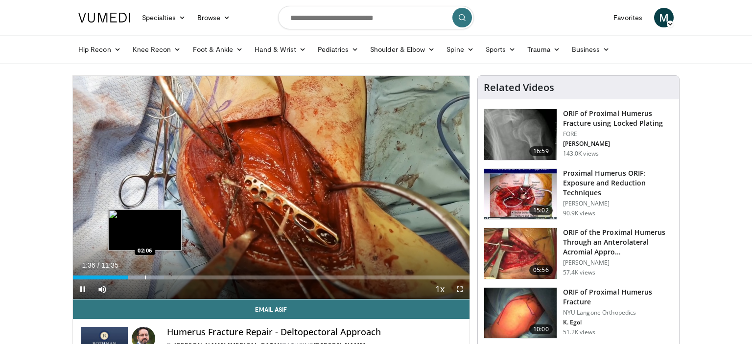
click at [145, 278] on div "Progress Bar" at bounding box center [145, 278] width 1 height 4
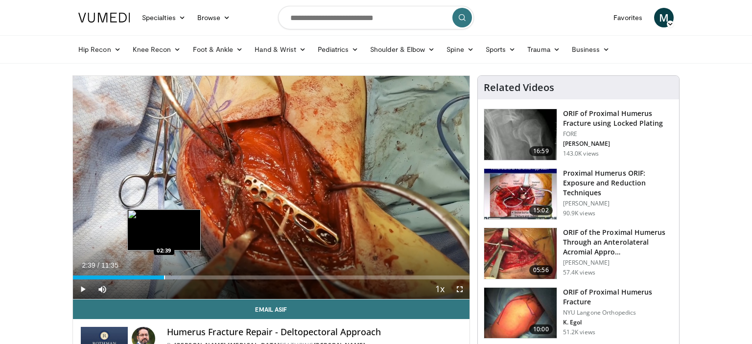
click at [164, 278] on div "Progress Bar" at bounding box center [164, 278] width 1 height 4
click at [184, 278] on div "Progress Bar" at bounding box center [184, 278] width 1 height 4
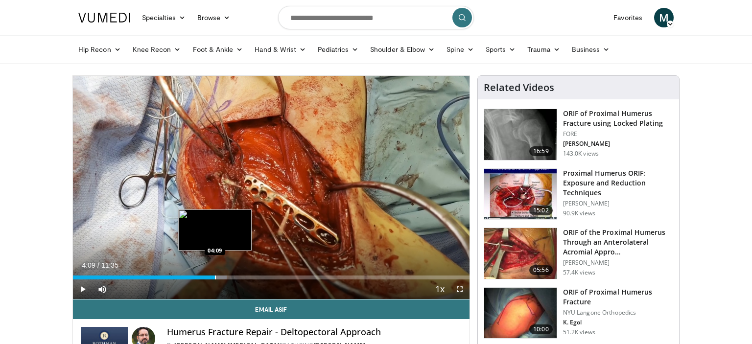
click at [215, 276] on div "Progress Bar" at bounding box center [215, 278] width 1 height 4
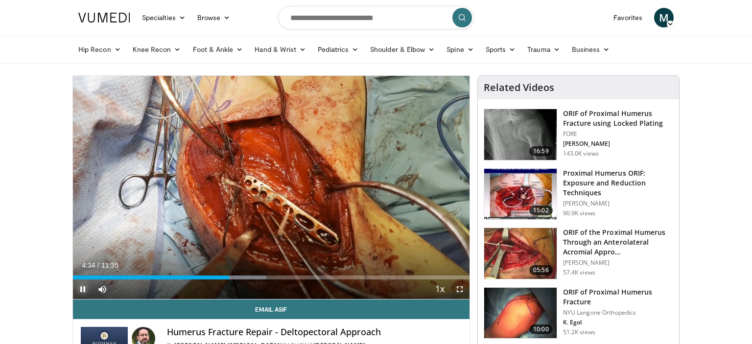
click at [79, 285] on span "Video Player" at bounding box center [83, 290] width 20 height 20
click at [79, 290] on span "Video Player" at bounding box center [83, 290] width 20 height 20
click at [80, 292] on span "Video Player" at bounding box center [83, 290] width 20 height 20
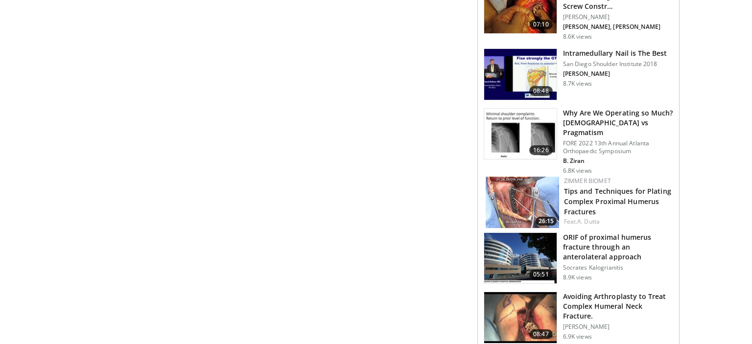
scroll to position [892, 0]
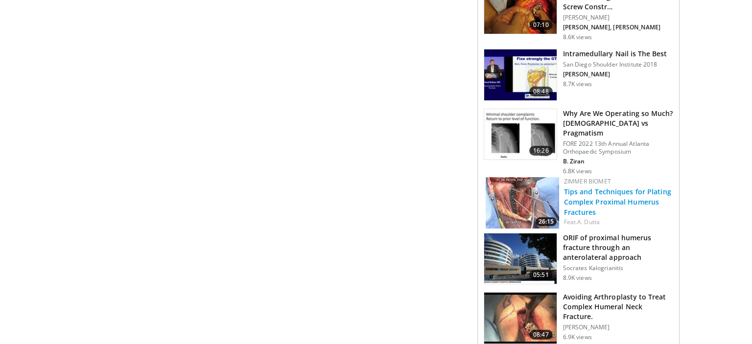
click at [602, 190] on link "Tips and Techniques for Plating Complex Proximal Humerus Fractures" at bounding box center [617, 202] width 107 height 30
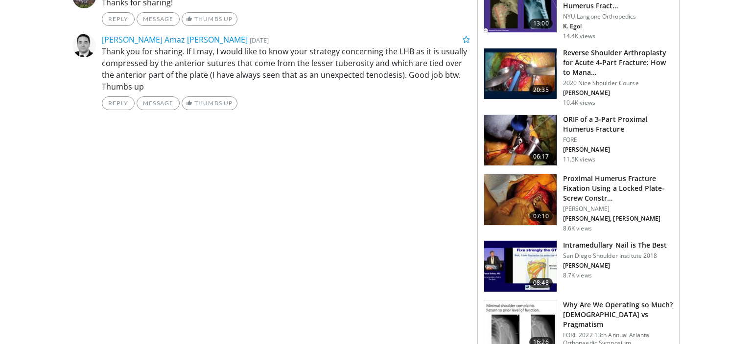
scroll to position [700, 0]
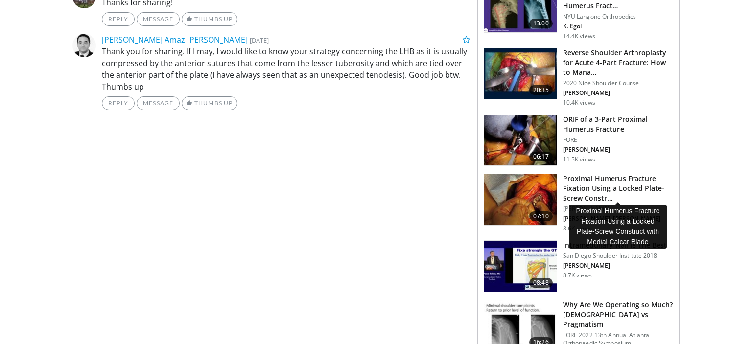
click at [591, 184] on h3 "Proximal Humerus Fracture Fixation Using a Locked Plate-Screw Constr…" at bounding box center [618, 188] width 110 height 29
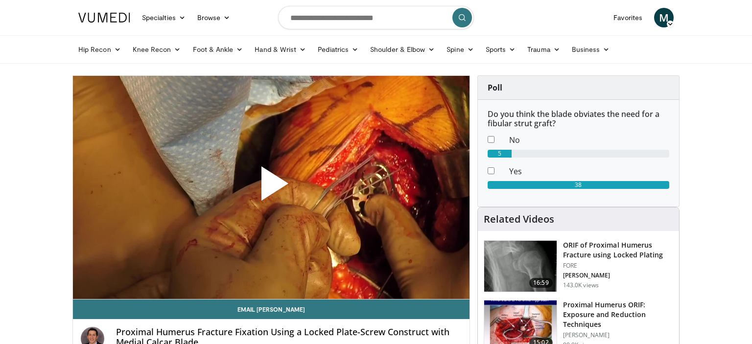
click at [271, 188] on span "Video Player" at bounding box center [271, 188] width 0 height 0
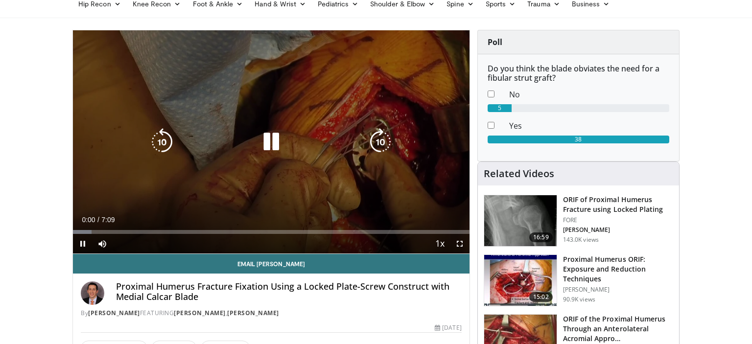
scroll to position [48, 0]
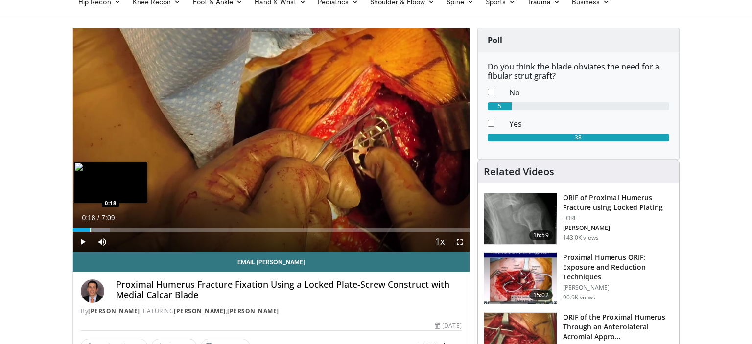
click at [90, 228] on div "Progress Bar" at bounding box center [90, 230] width 1 height 4
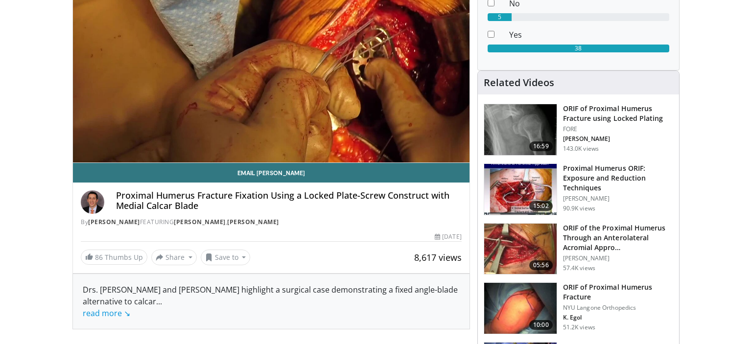
scroll to position [150, 0]
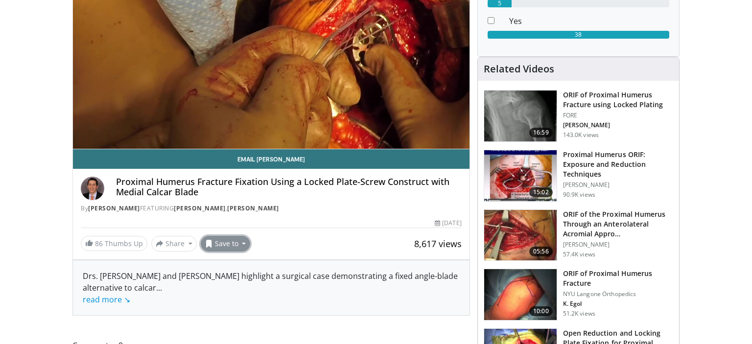
click at [223, 243] on button "Save to" at bounding box center [226, 244] width 50 height 16
click at [233, 264] on span "Add to Favorites" at bounding box center [243, 264] width 60 height 11
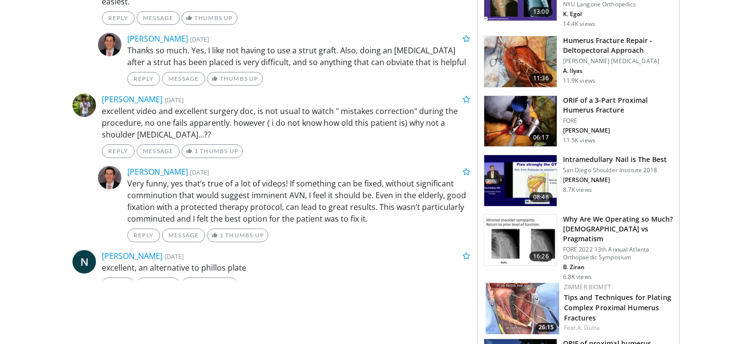
scroll to position [850, 0]
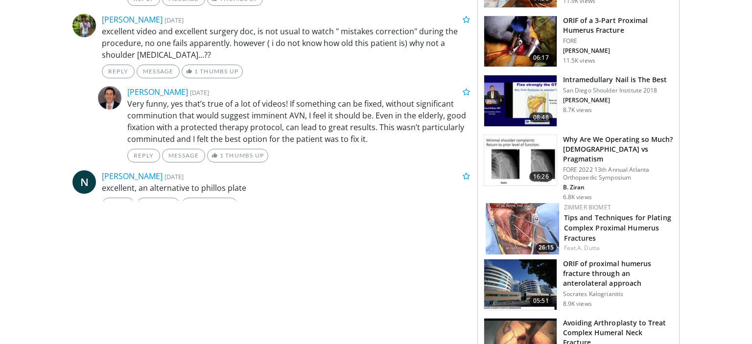
click at [517, 218] on img at bounding box center [522, 228] width 73 height 51
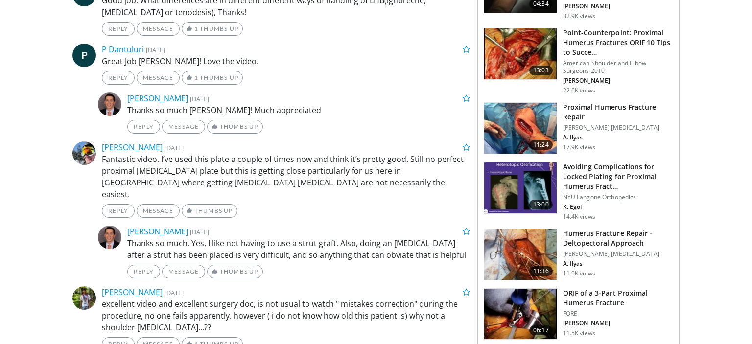
click at [512, 190] on img at bounding box center [520, 188] width 72 height 51
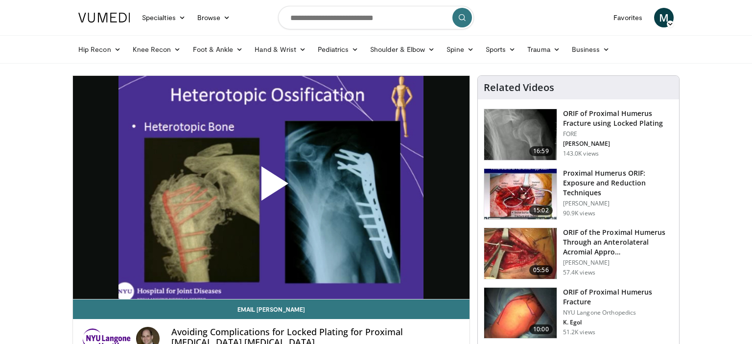
click at [271, 188] on span "Video Player" at bounding box center [271, 188] width 0 height 0
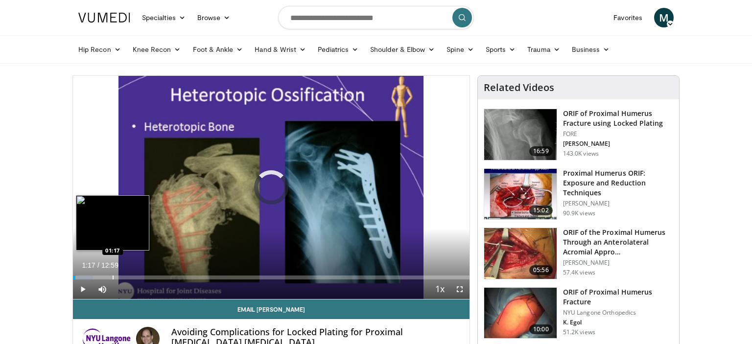
click at [113, 276] on div "Loaded : 5.11% 01:17 01:17" at bounding box center [271, 278] width 397 height 4
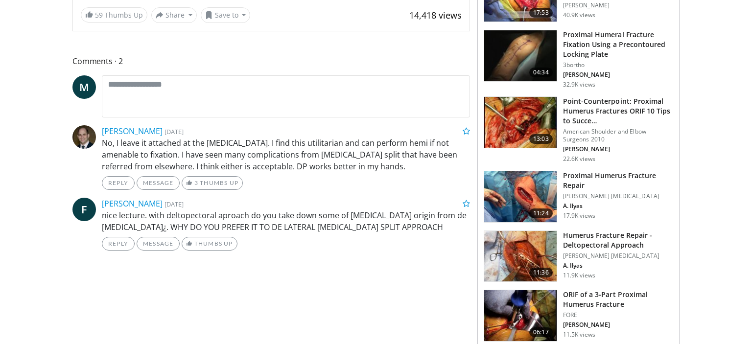
scroll to position [377, 0]
click at [513, 240] on img at bounding box center [520, 256] width 72 height 51
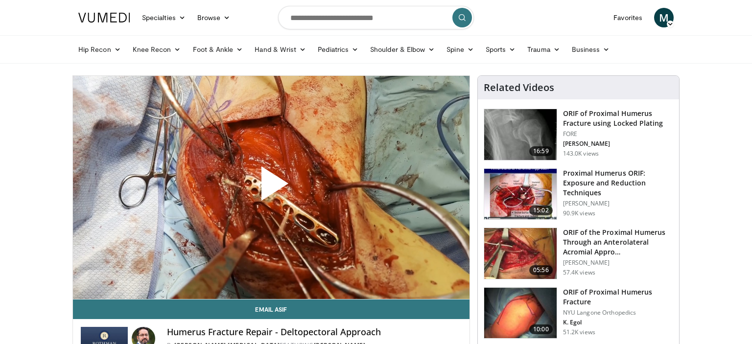
click at [271, 188] on span "Video Player" at bounding box center [271, 188] width 0 height 0
click at [574, 179] on h3 "Proximal Humerus ORIF: Exposure and Reduction Techniques" at bounding box center [618, 182] width 110 height 29
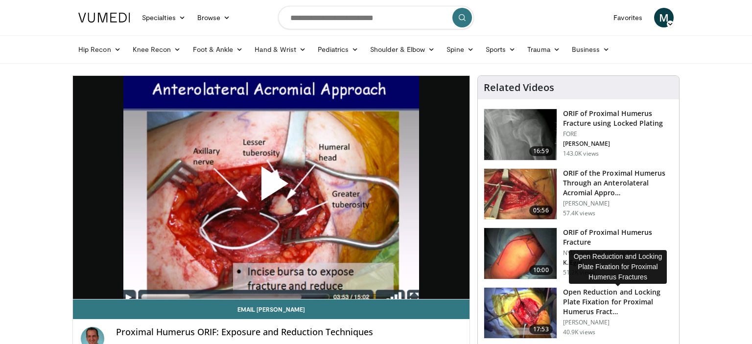
click at [617, 307] on h3 "Open Reduction and Locking Plate Fixation for Proximal Humerus Fract…" at bounding box center [618, 301] width 110 height 29
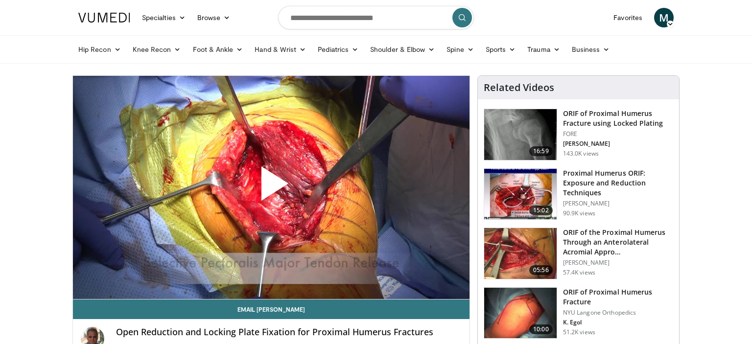
click at [271, 188] on span "Video Player" at bounding box center [271, 188] width 0 height 0
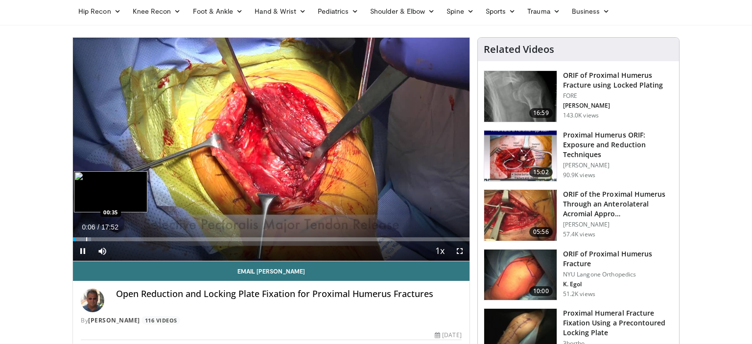
click at [86, 238] on div "Progress Bar" at bounding box center [86, 240] width 1 height 4
click at [101, 237] on div "Loaded : 10.17% 01:16 01:18" at bounding box center [271, 236] width 397 height 9
click at [117, 238] on div "Loaded : 12.94% 01:57 01:57" at bounding box center [271, 240] width 397 height 4
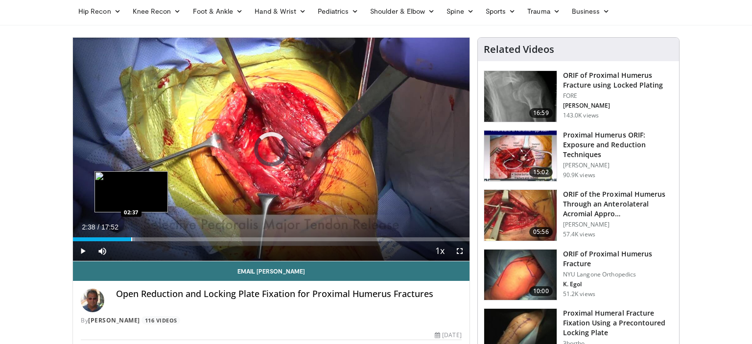
click at [132, 238] on div "Progress Bar" at bounding box center [131, 240] width 1 height 4
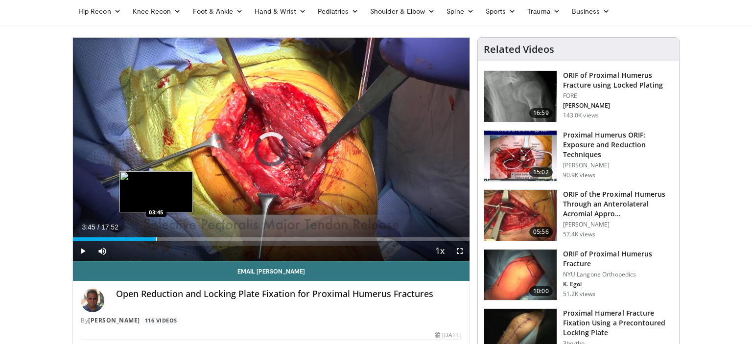
click at [156, 239] on div "Progress Bar" at bounding box center [156, 240] width 1 height 4
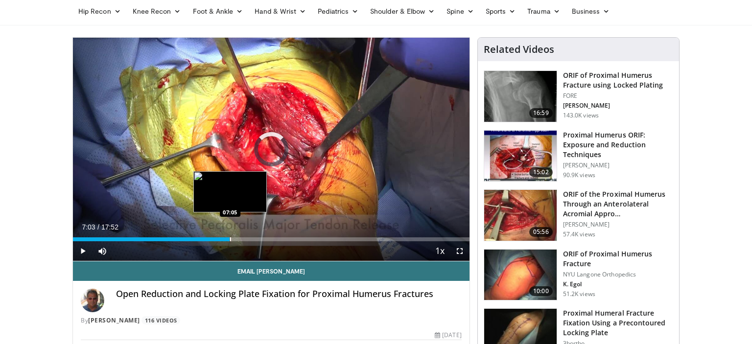
click at [230, 238] on div "Loaded : 36.06% 07:03 07:05" at bounding box center [271, 240] width 397 height 4
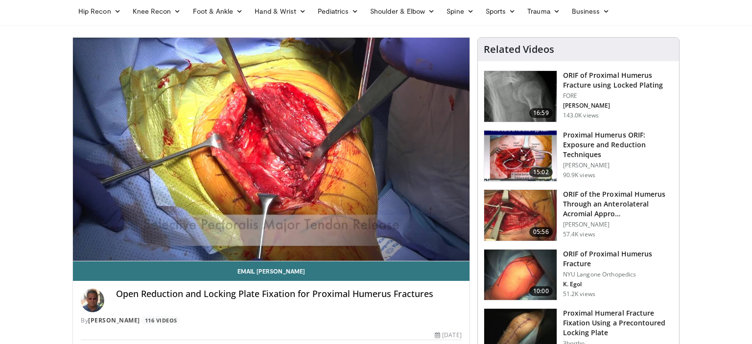
scroll to position [79, 0]
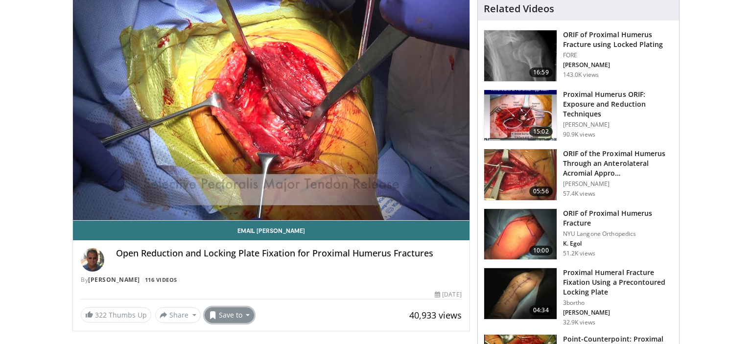
click at [238, 314] on button "Save to" at bounding box center [230, 316] width 50 height 16
click at [258, 271] on span "Add to Favorites" at bounding box center [247, 271] width 60 height 11
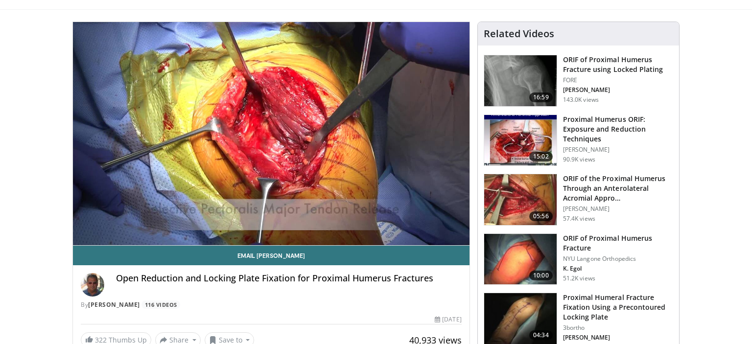
scroll to position [53, 0]
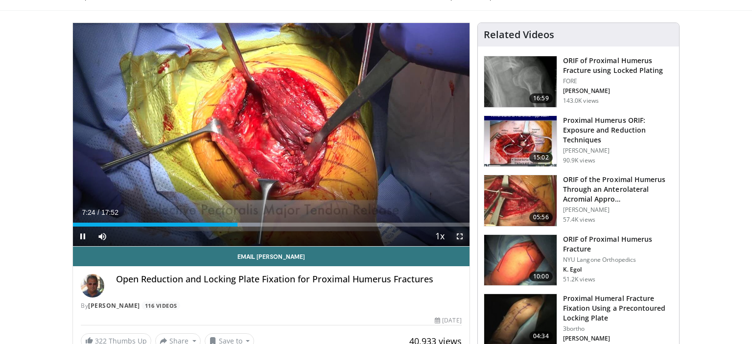
click at [465, 240] on span "Video Player" at bounding box center [460, 237] width 20 height 20
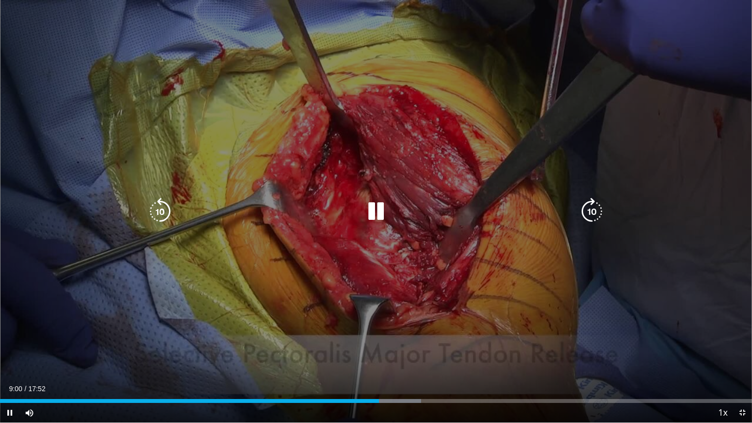
click at [393, 219] on div "Video Player" at bounding box center [375, 212] width 451 height 20
click at [377, 212] on icon "Video Player" at bounding box center [375, 211] width 27 height 27
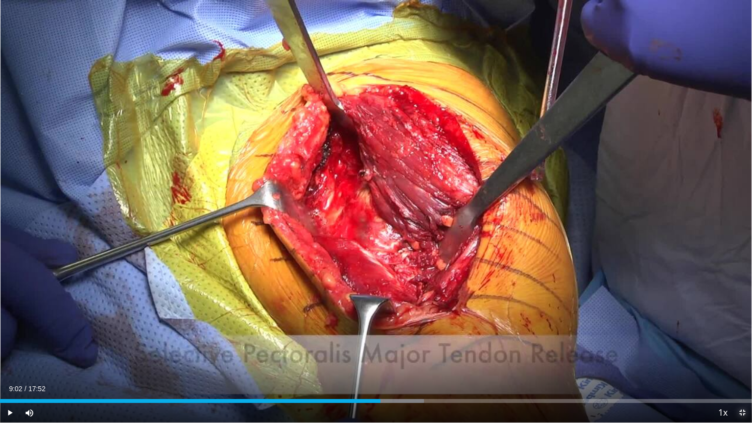
click at [739, 344] on span "Video Player" at bounding box center [743, 413] width 20 height 20
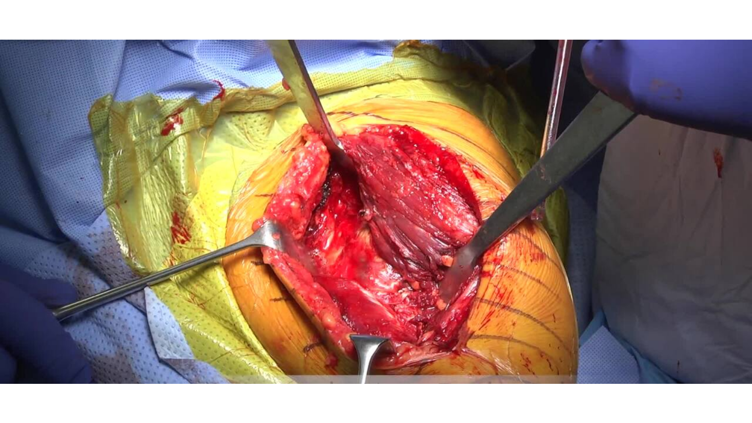
scroll to position [64, 0]
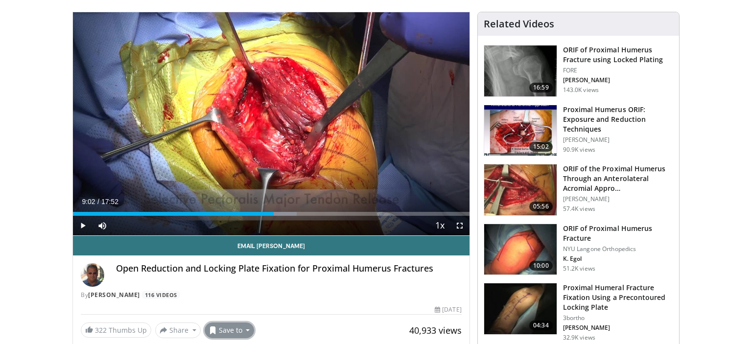
click at [237, 334] on button "Save to" at bounding box center [230, 331] width 50 height 16
click at [363, 289] on div "Open Reduction and Locking Plate Fixation for Proximal [MEDICAL_DATA] [MEDICAL_…" at bounding box center [271, 281] width 381 height 36
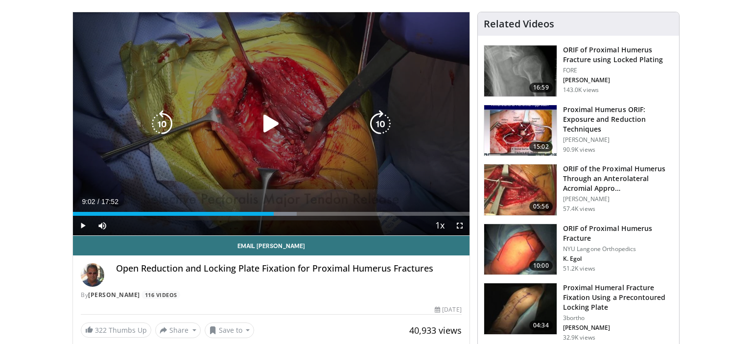
click at [267, 126] on icon "Video Player" at bounding box center [271, 123] width 27 height 27
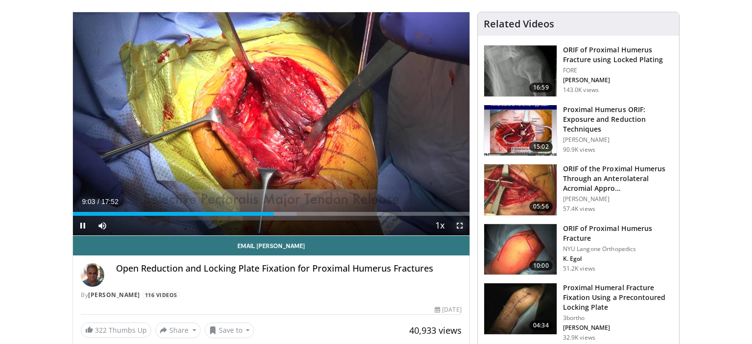
click at [457, 225] on span "Video Player" at bounding box center [460, 226] width 20 height 20
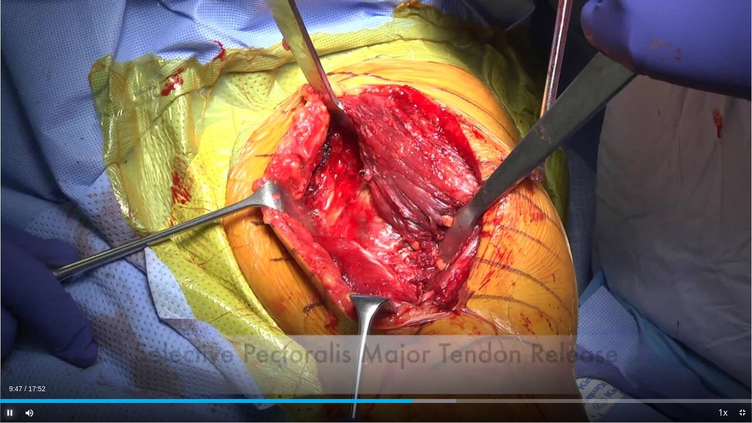
click at [3, 344] on span "Video Player" at bounding box center [10, 413] width 20 height 20
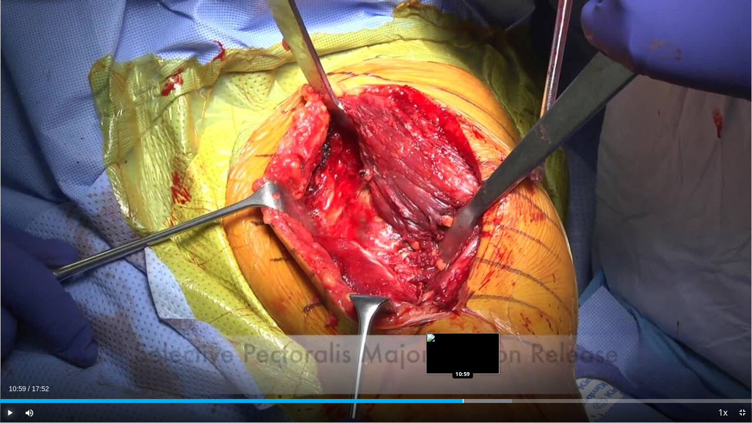
click at [463, 344] on div "10:59" at bounding box center [231, 401] width 463 height 4
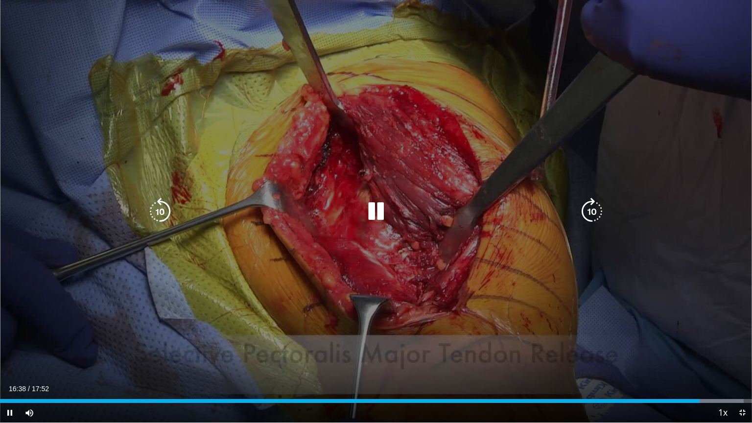
click at [387, 213] on icon "Video Player" at bounding box center [375, 211] width 27 height 27
